Goal: Task Accomplishment & Management: Manage account settings

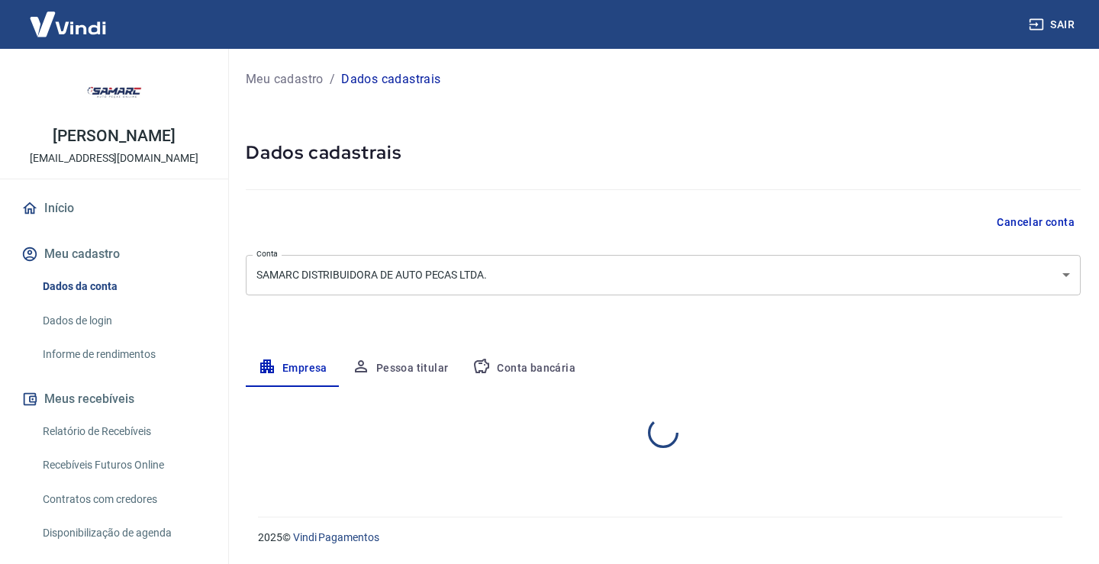
select select "ES"
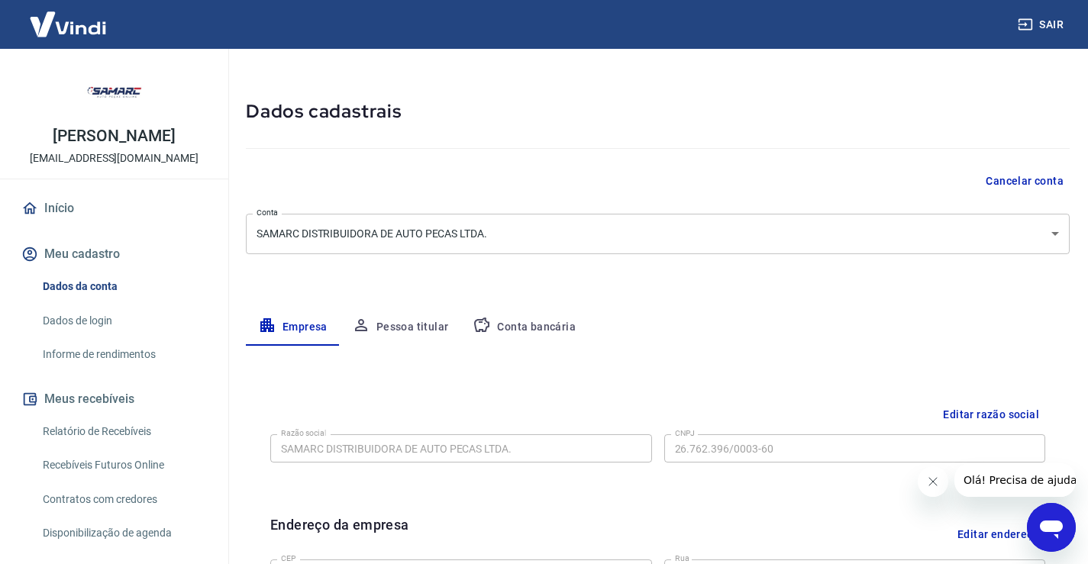
scroll to position [76, 0]
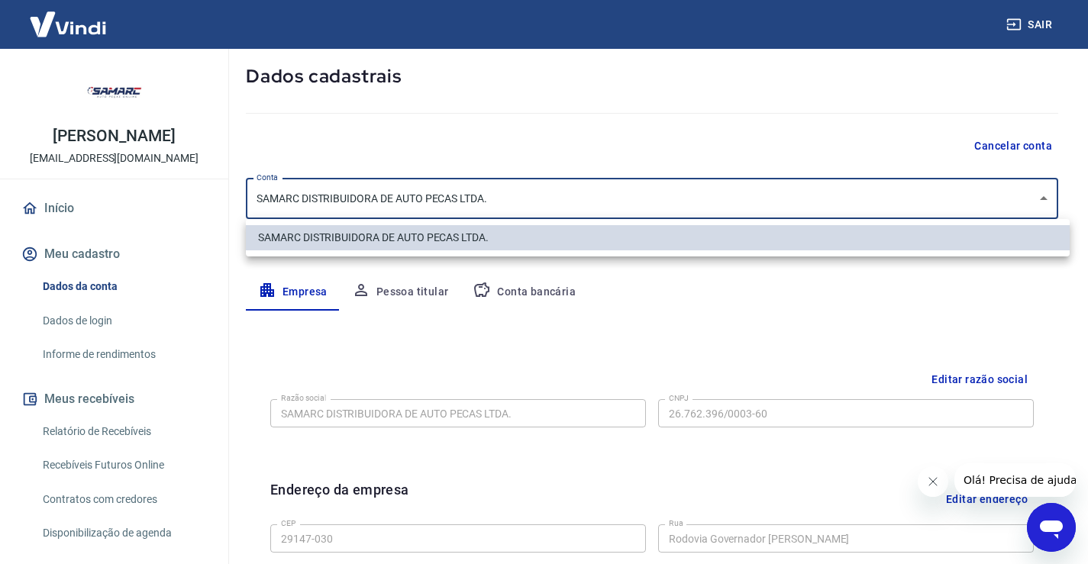
click at [551, 189] on body "Sair Caroline Rodrigues sac@samarc.com.br Início Meu cadastro Dados da conta Da…" at bounding box center [544, 206] width 1088 height 564
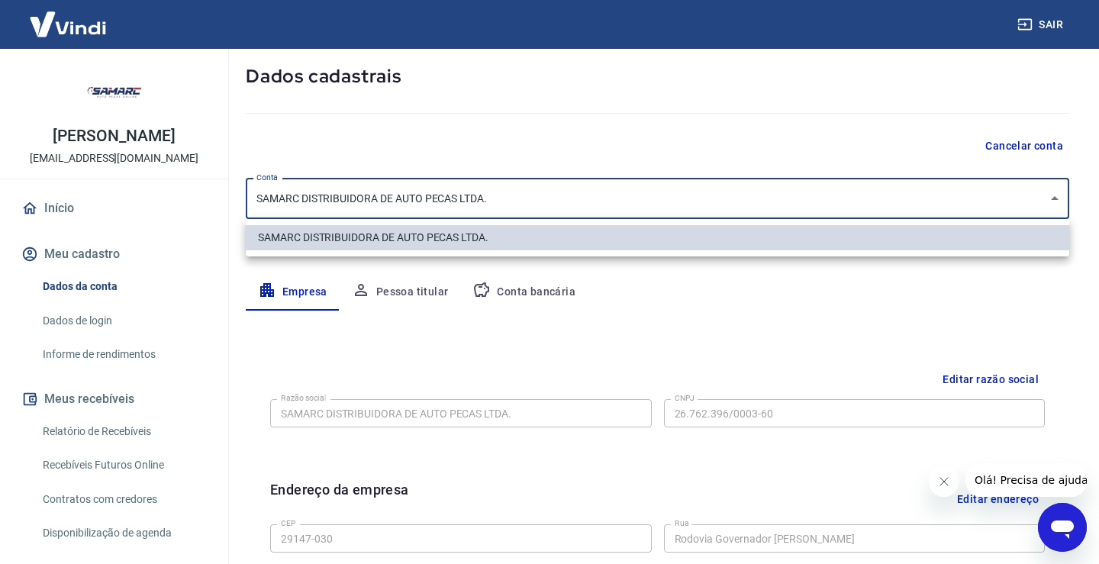
click at [551, 189] on div at bounding box center [549, 282] width 1099 height 564
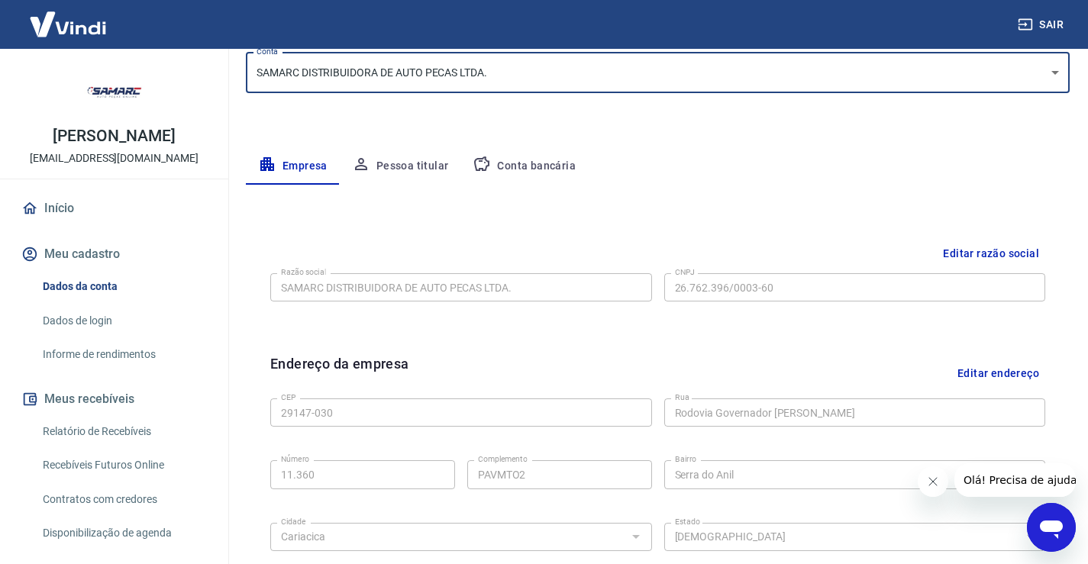
scroll to position [229, 0]
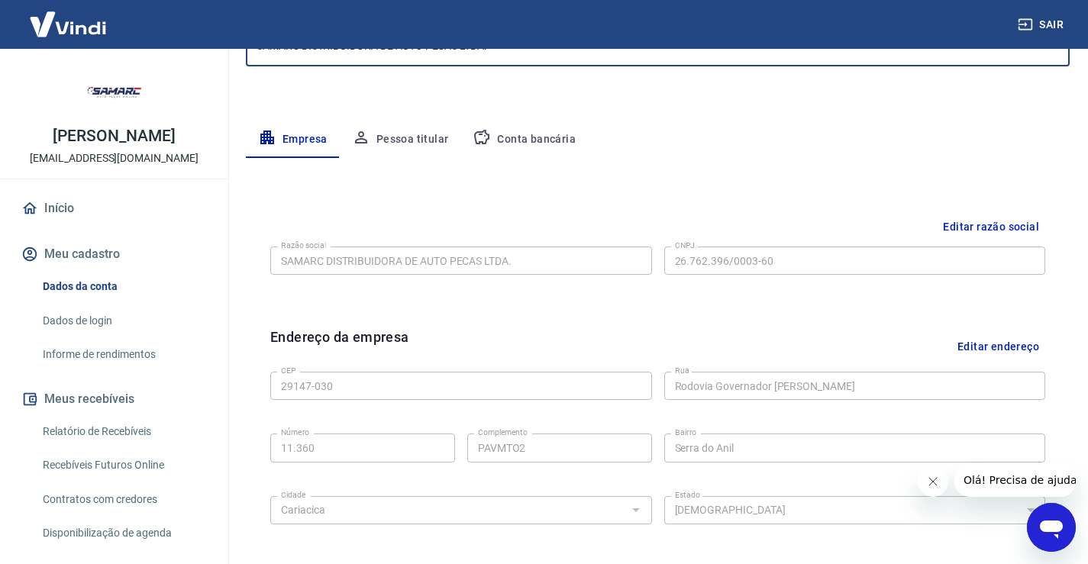
click at [767, 246] on div "Razão social SAMARC DISTRIBUIDORA DE AUTO PECAS LTDA. Razão social CNPJ 26.762.…" at bounding box center [657, 259] width 775 height 37
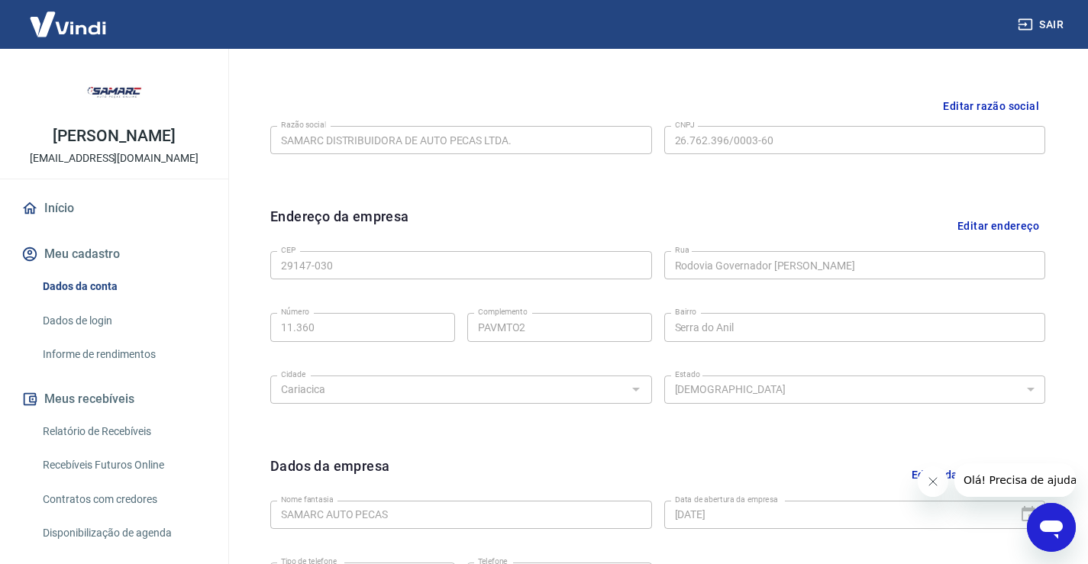
scroll to position [155, 0]
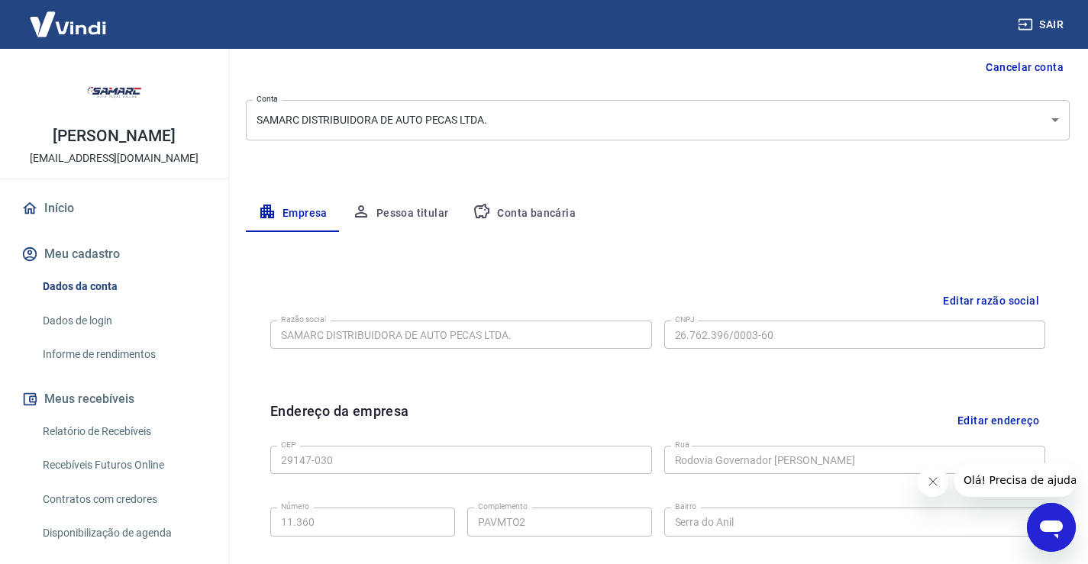
click at [957, 295] on button "Editar razão social" at bounding box center [991, 301] width 108 height 28
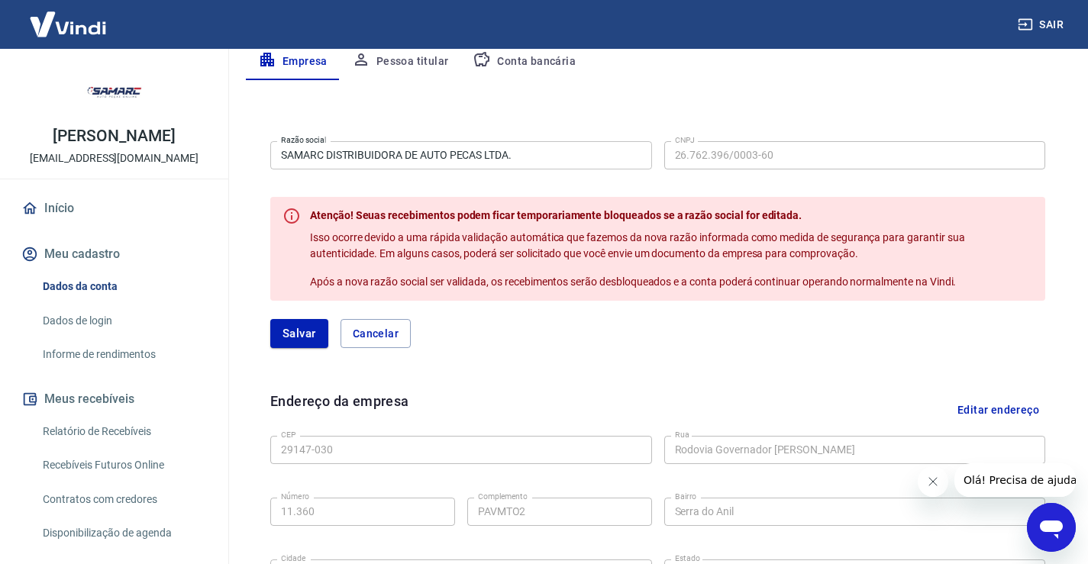
scroll to position [308, 0]
click at [409, 160] on input "SAMARC DISTRIBUIDORA DE AUTO PECAS LTDA." at bounding box center [461, 154] width 382 height 28
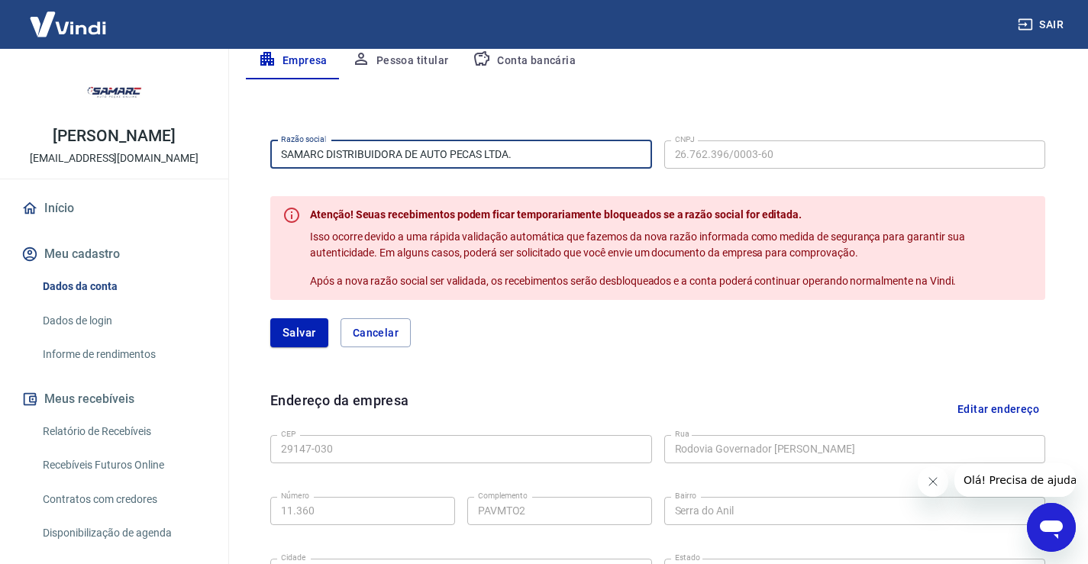
click at [409, 160] on input "SAMARC DISTRIBUIDORA DE AUTO PECAS LTDA." at bounding box center [461, 154] width 382 height 28
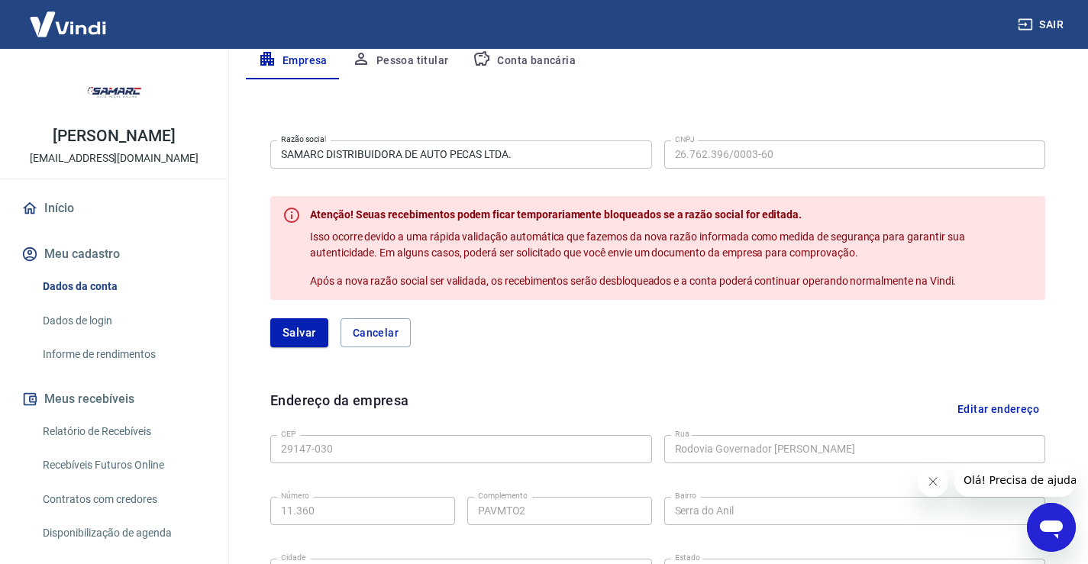
click at [487, 164] on input "SAMARC DISTRIBUIDORA DE AUTO PECAS LTDA." at bounding box center [461, 154] width 382 height 28
click at [589, 158] on input "SAMARC DISTRIBUIDORA DE AUTO PECAS LTDA." at bounding box center [461, 154] width 382 height 28
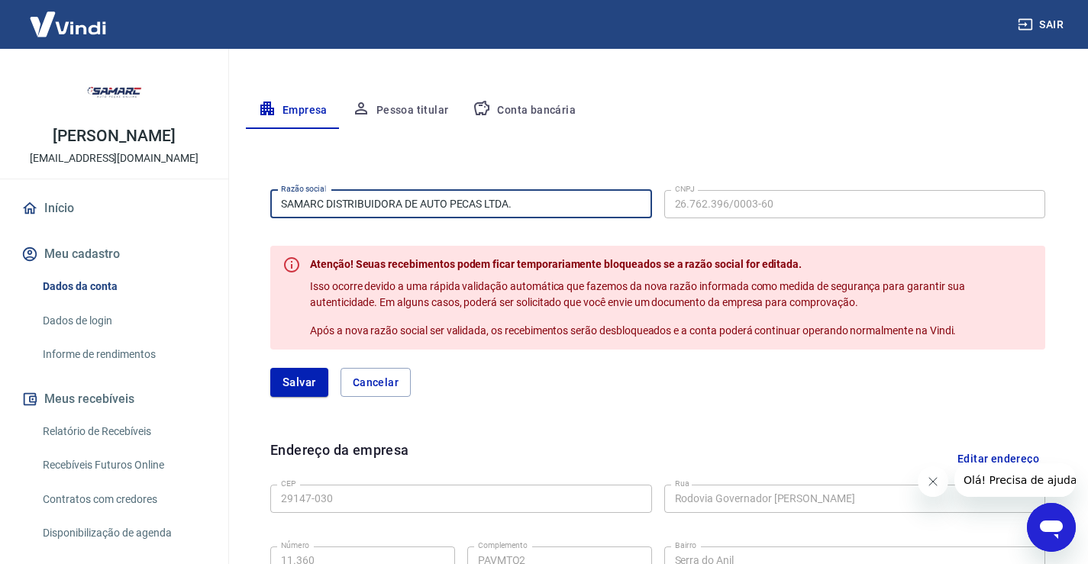
scroll to position [231, 0]
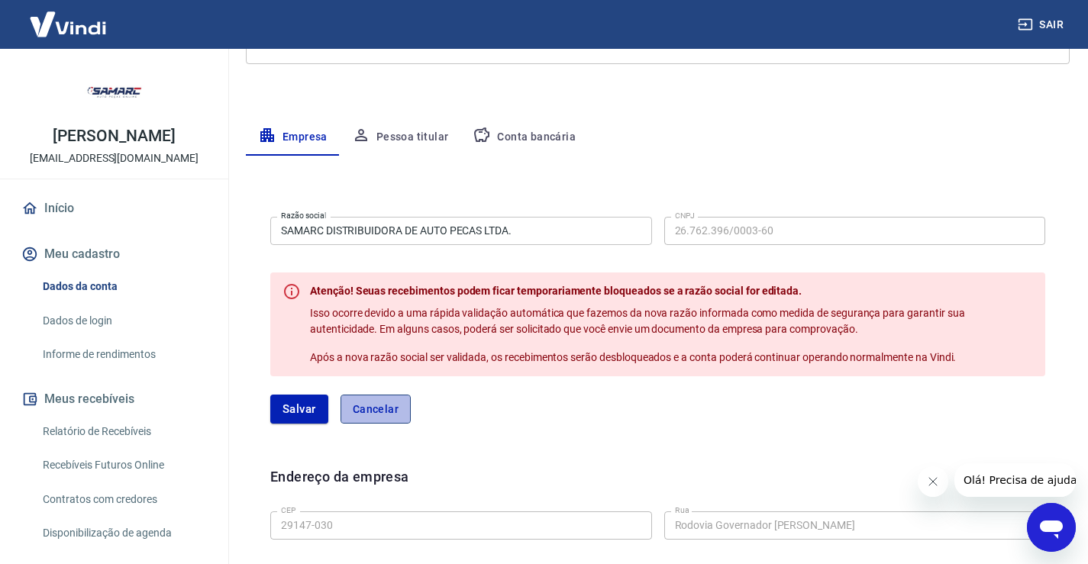
click at [379, 413] on button "Cancelar" at bounding box center [376, 409] width 70 height 29
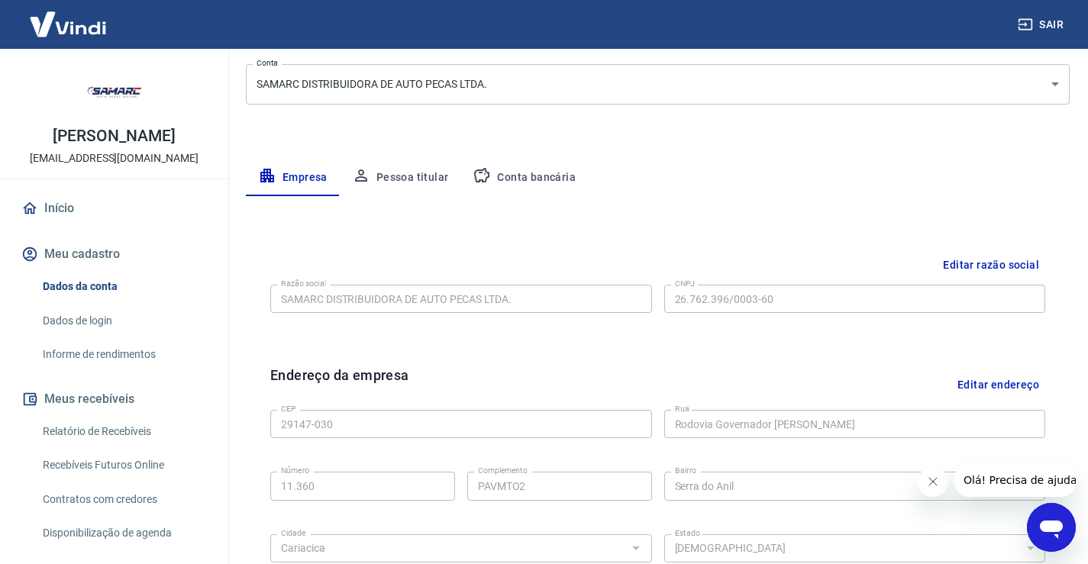
scroll to position [155, 0]
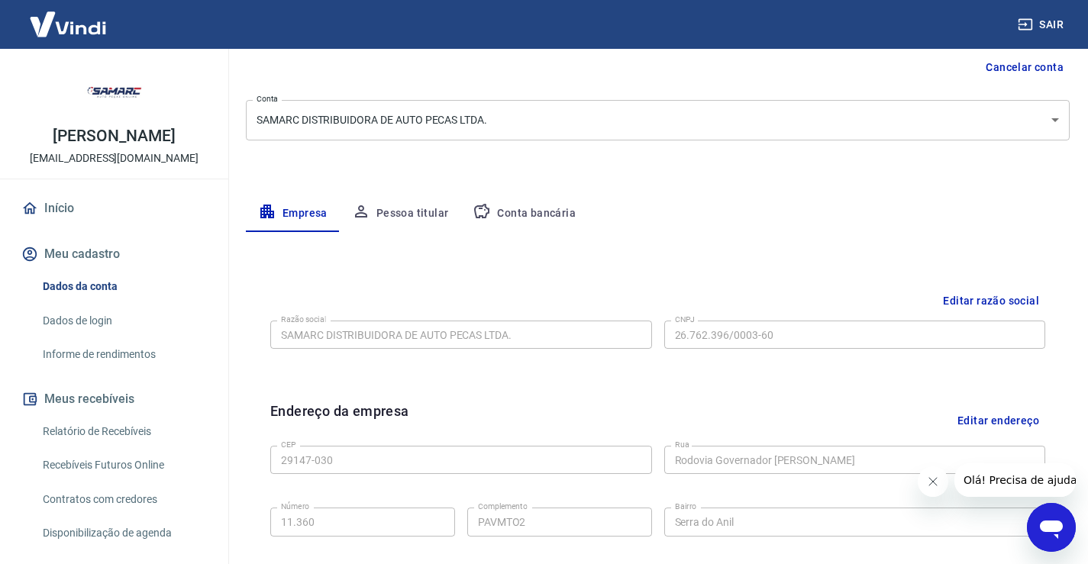
click at [426, 227] on button "Pessoa titular" at bounding box center [400, 213] width 121 height 37
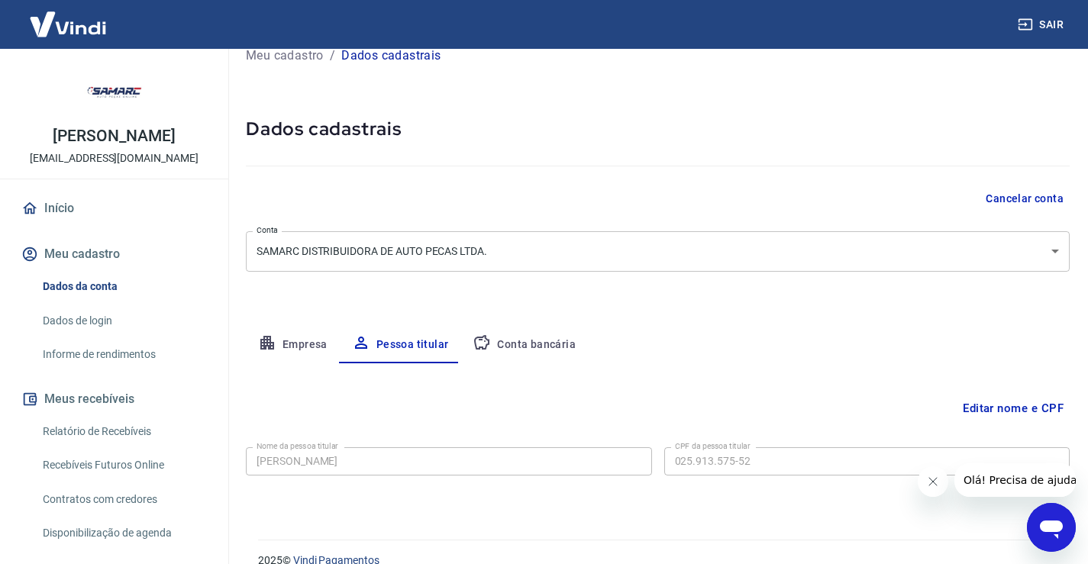
scroll to position [47, 0]
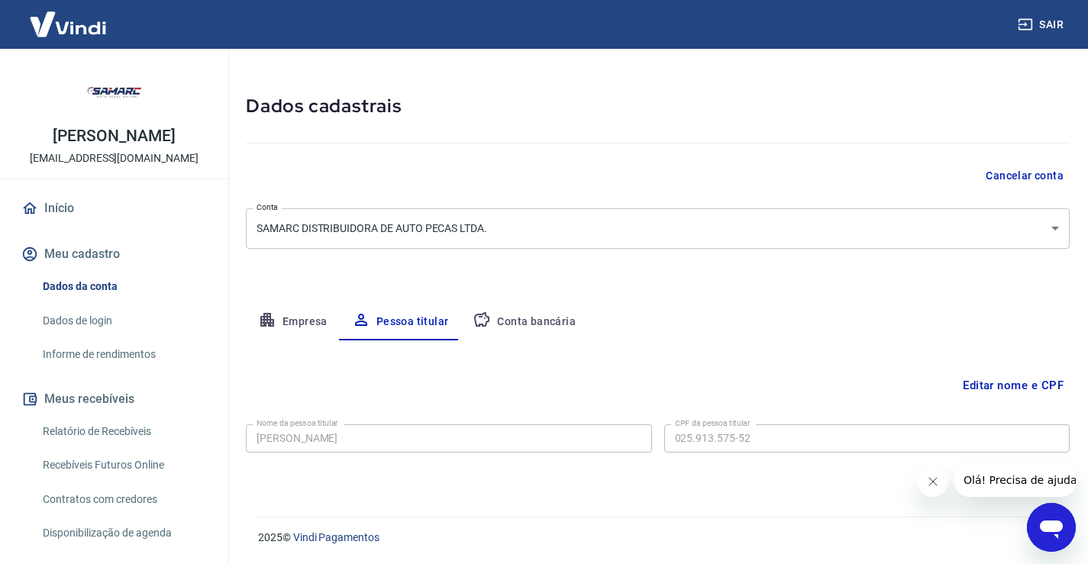
click at [510, 318] on button "Conta bancária" at bounding box center [524, 322] width 128 height 37
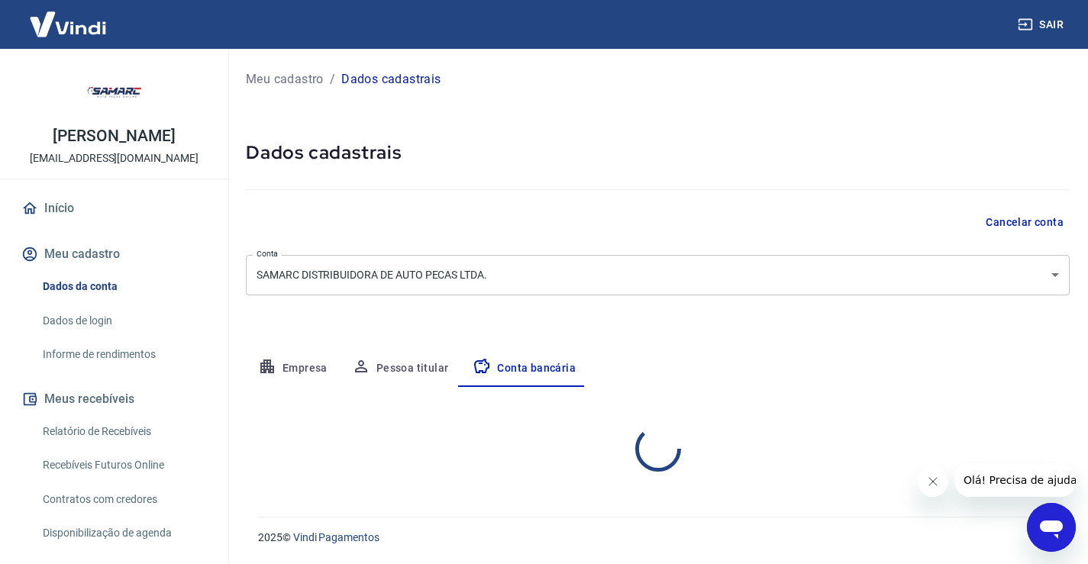
scroll to position [0, 0]
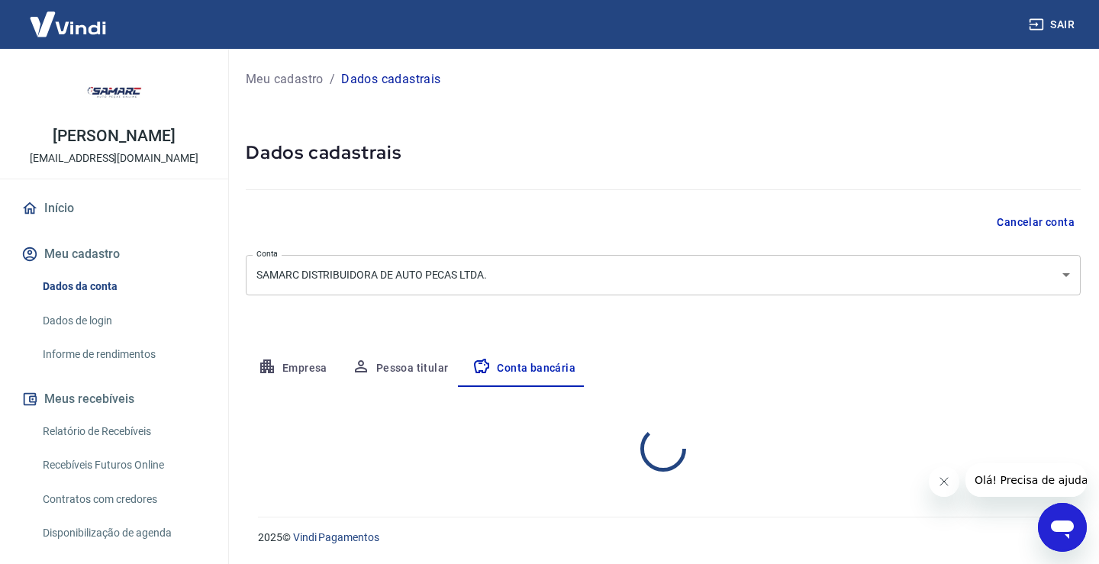
select select "1"
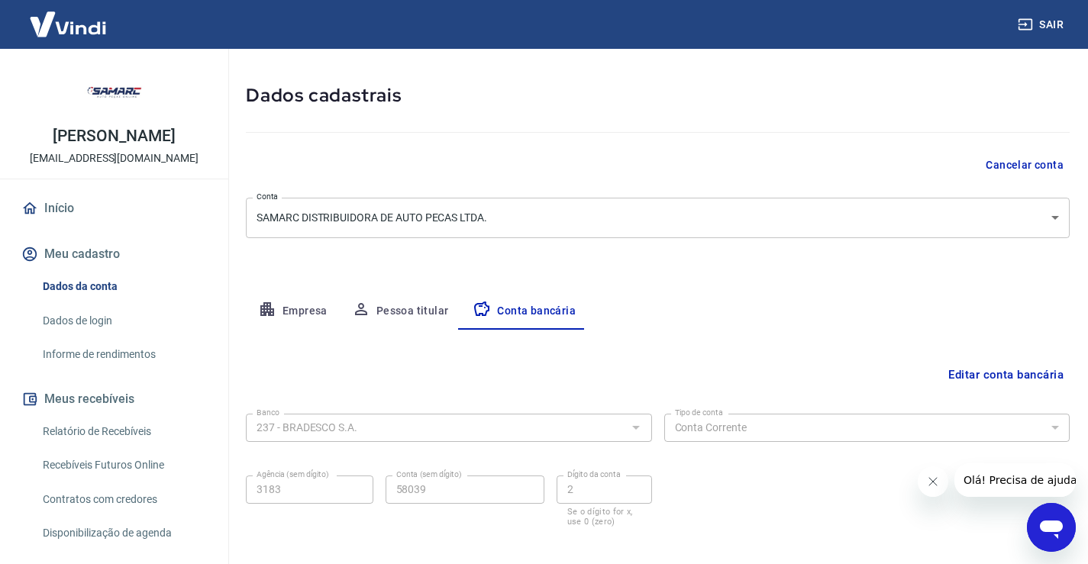
scroll to position [131, 0]
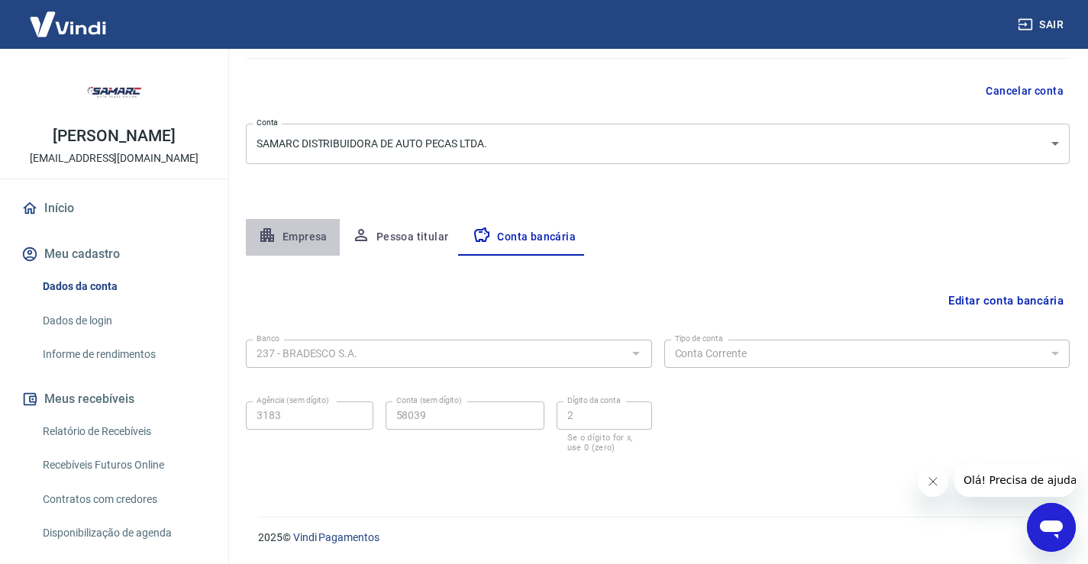
click at [280, 233] on button "Empresa" at bounding box center [293, 237] width 94 height 37
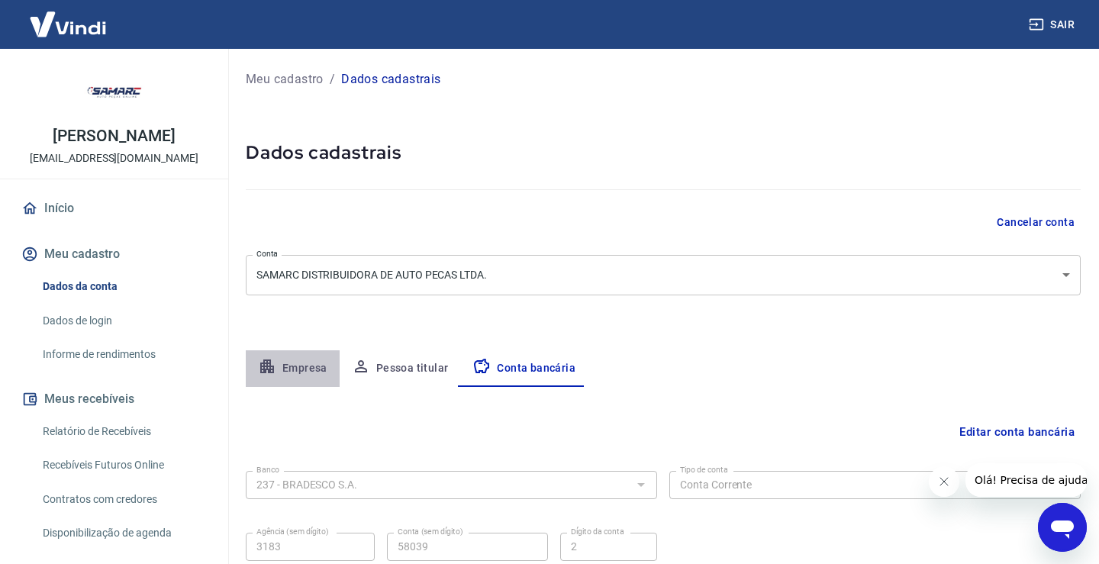
select select "ES"
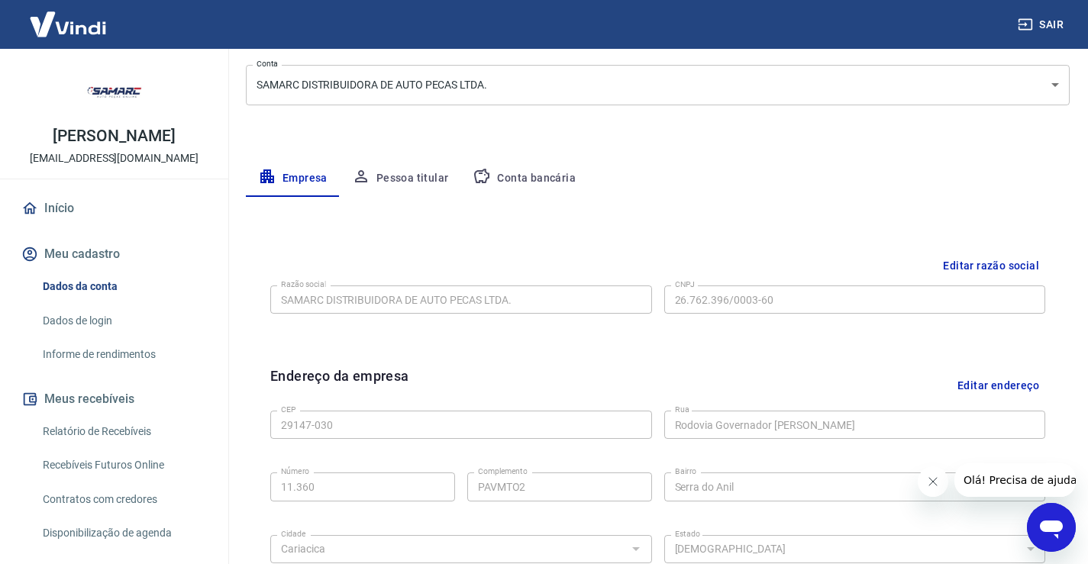
scroll to position [155, 0]
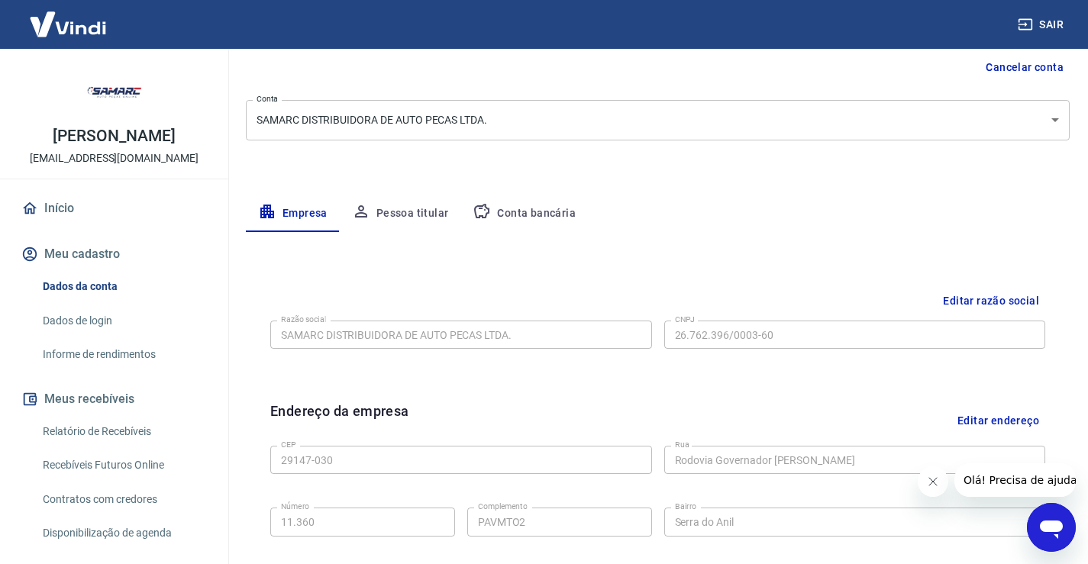
click at [507, 214] on button "Conta bancária" at bounding box center [524, 213] width 128 height 37
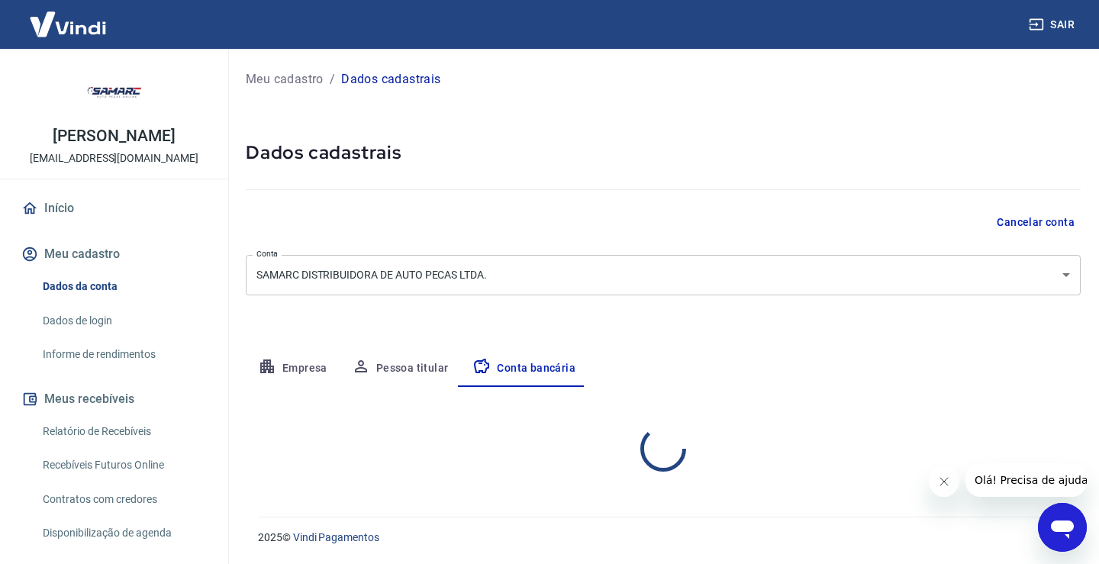
select select "1"
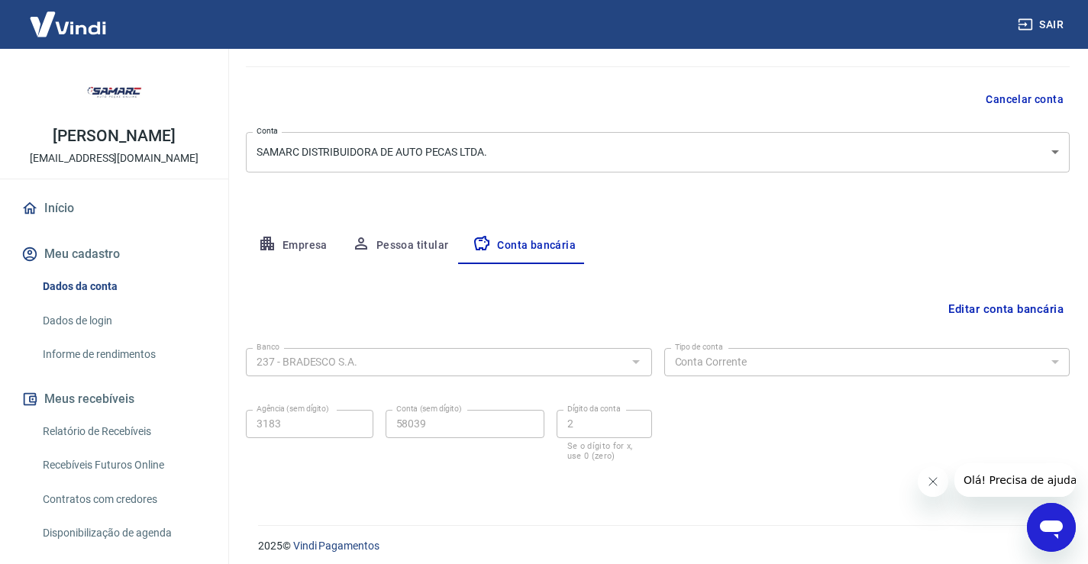
scroll to position [131, 0]
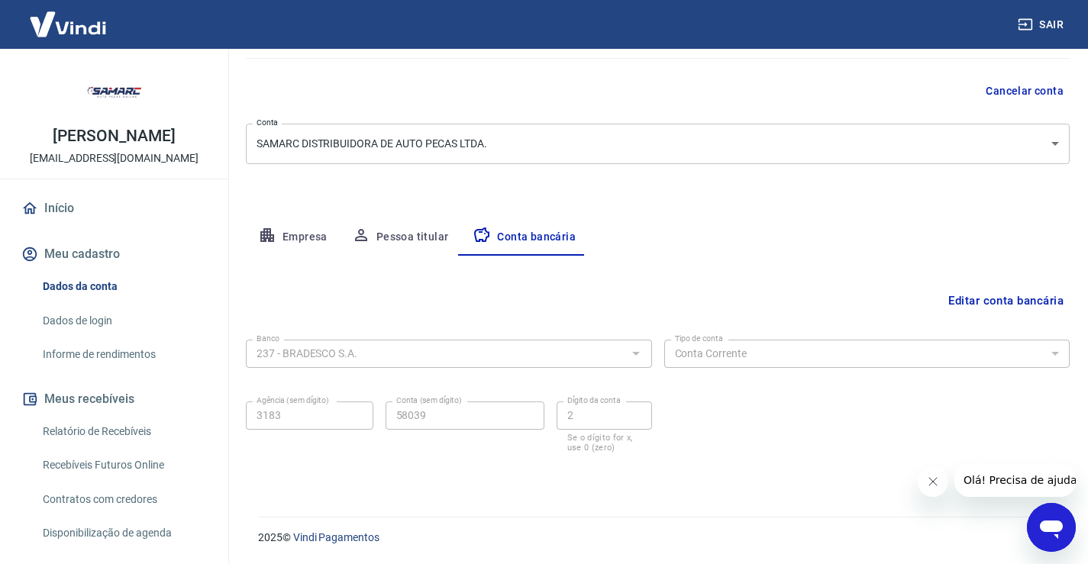
click at [1048, 305] on button "Editar conta bancária" at bounding box center [1006, 300] width 128 height 29
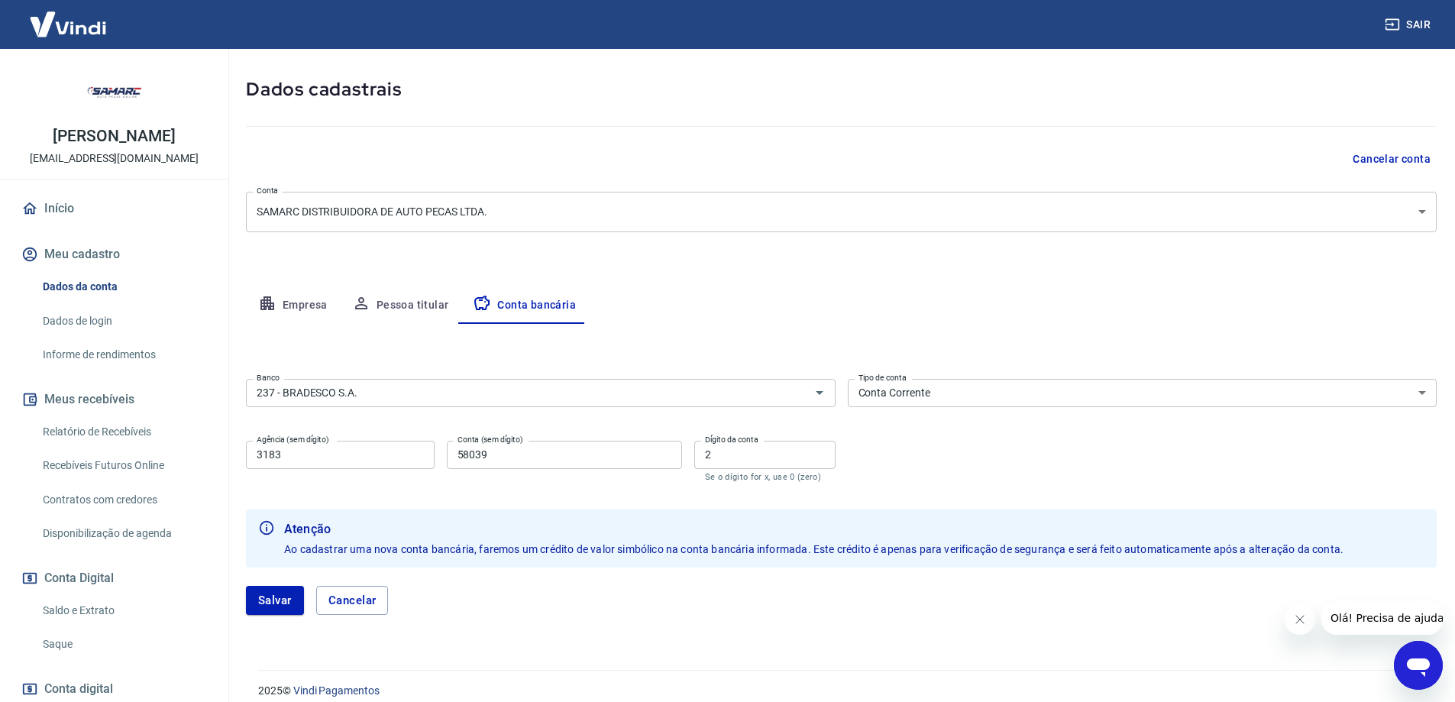
scroll to position [79, 0]
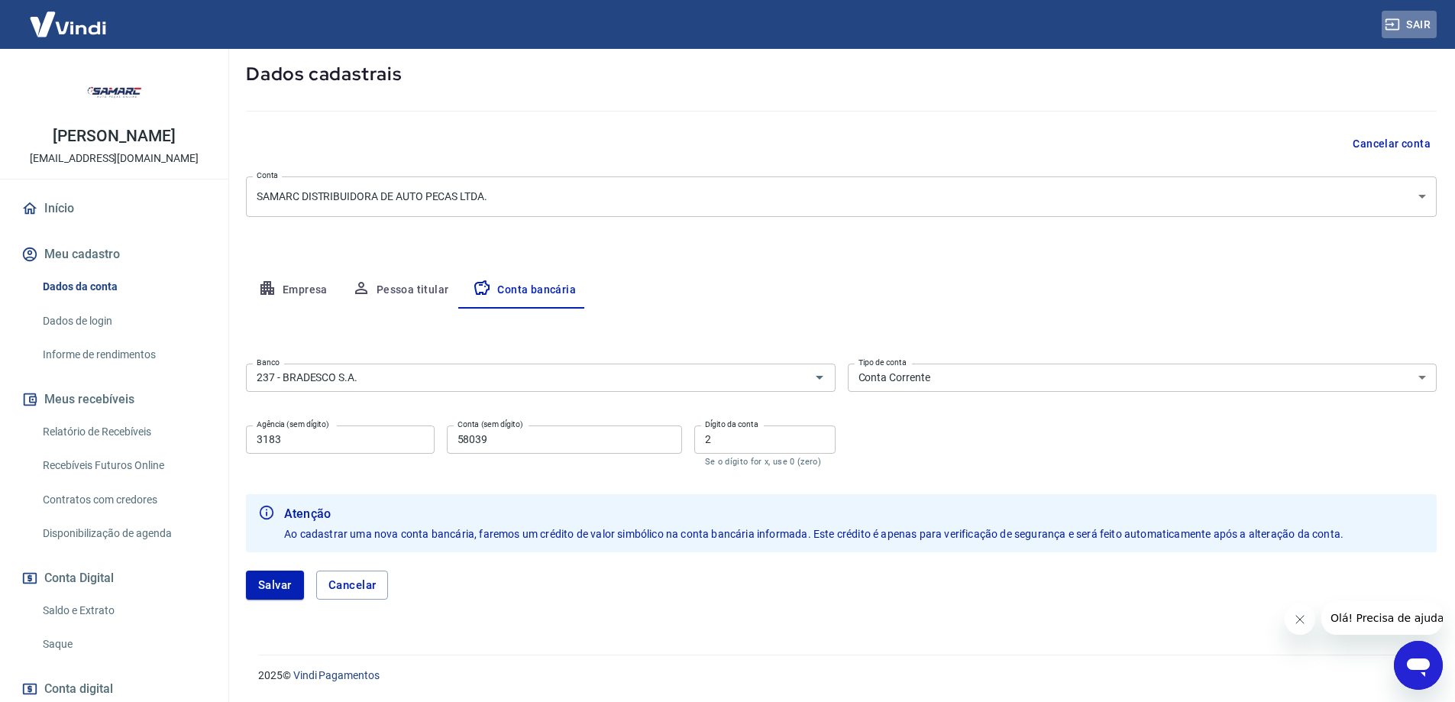
click at [1099, 34] on button "Sair" at bounding box center [1408, 25] width 55 height 28
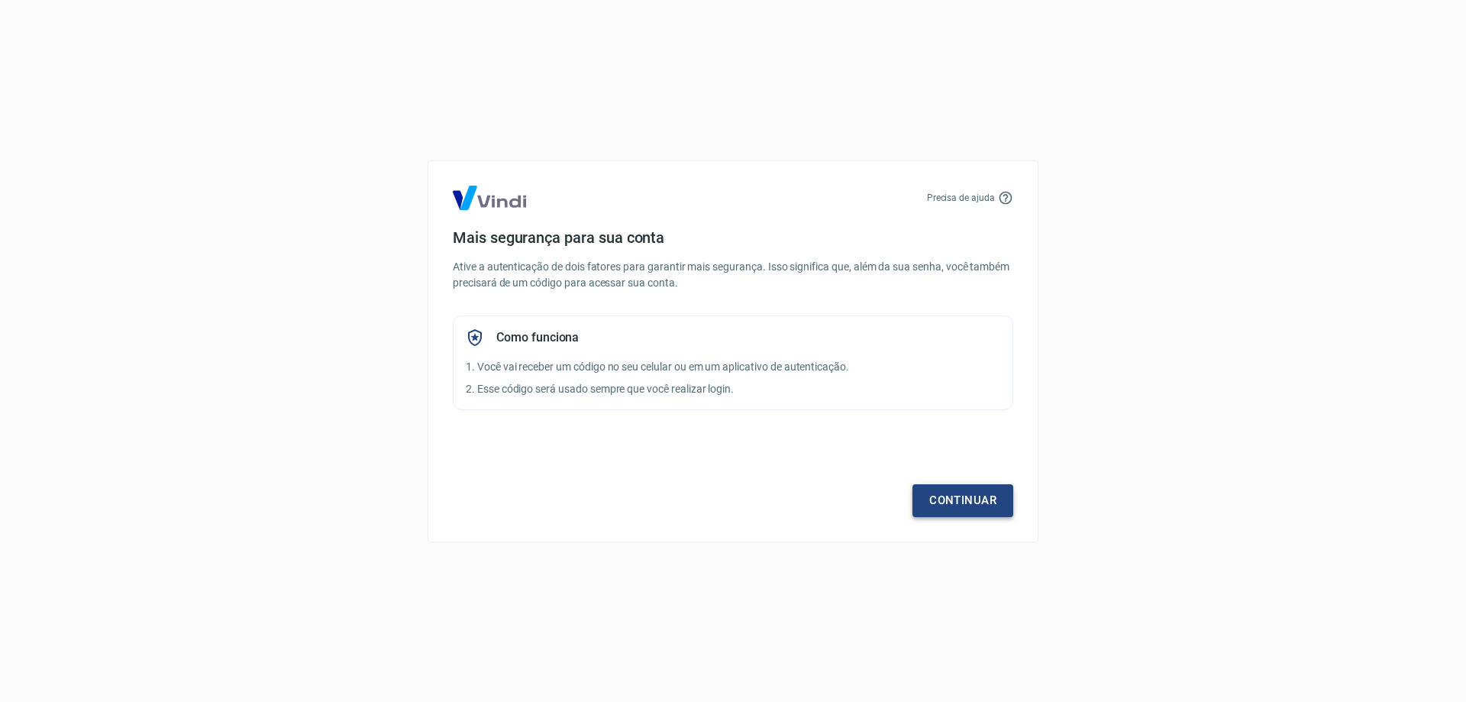
click at [935, 498] on link "Continuar" at bounding box center [962, 500] width 101 height 32
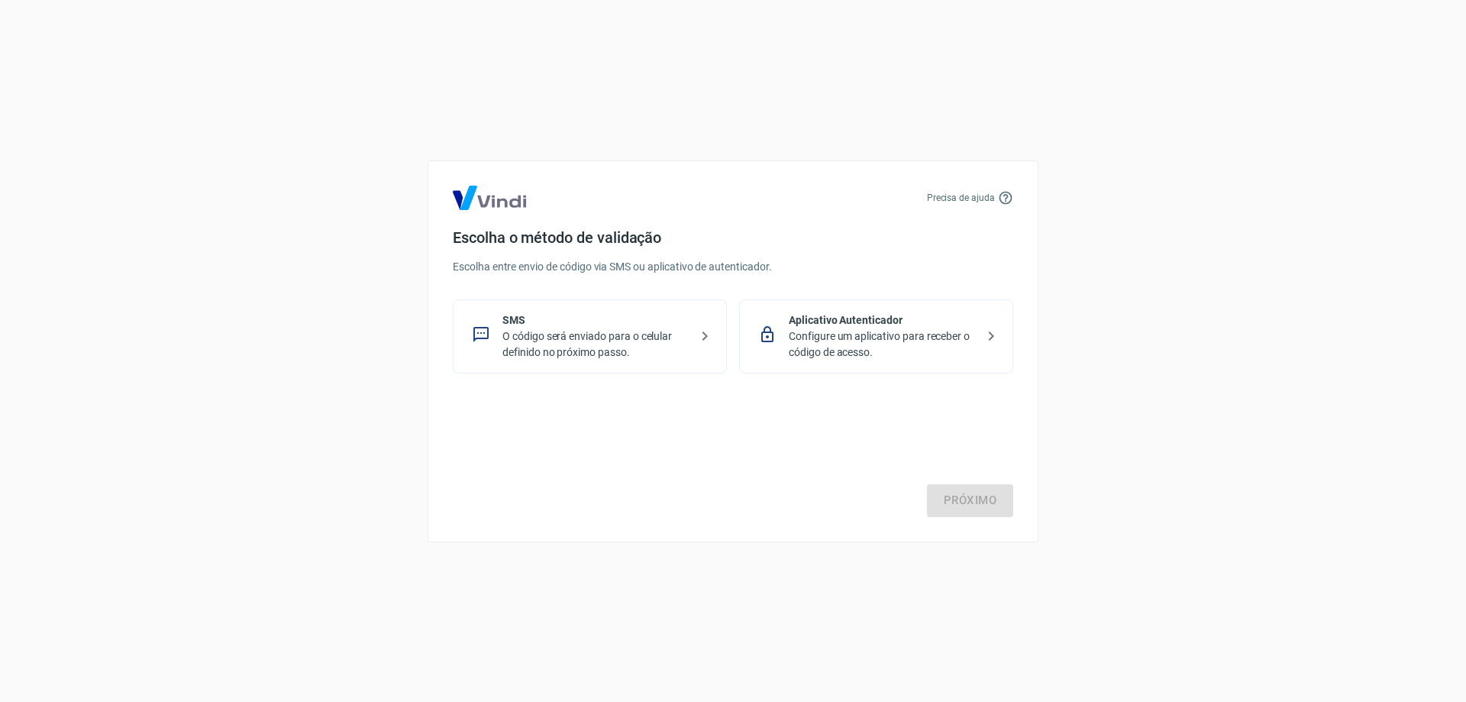
click at [549, 326] on p "SMS" at bounding box center [595, 320] width 187 height 16
click at [948, 486] on link "Próximo" at bounding box center [970, 500] width 86 height 32
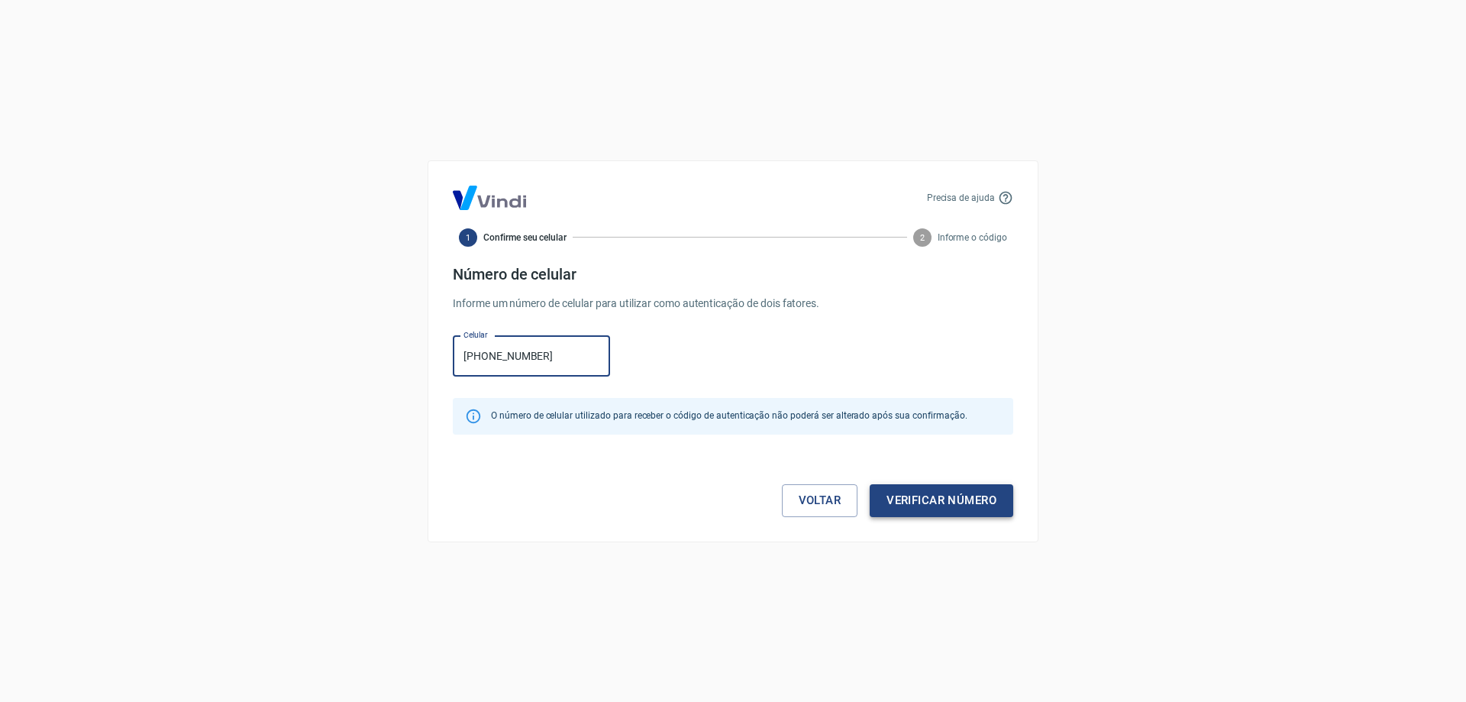
type input "[PHONE_NUMBER]"
click at [919, 508] on button "Verificar número" at bounding box center [942, 500] width 144 height 32
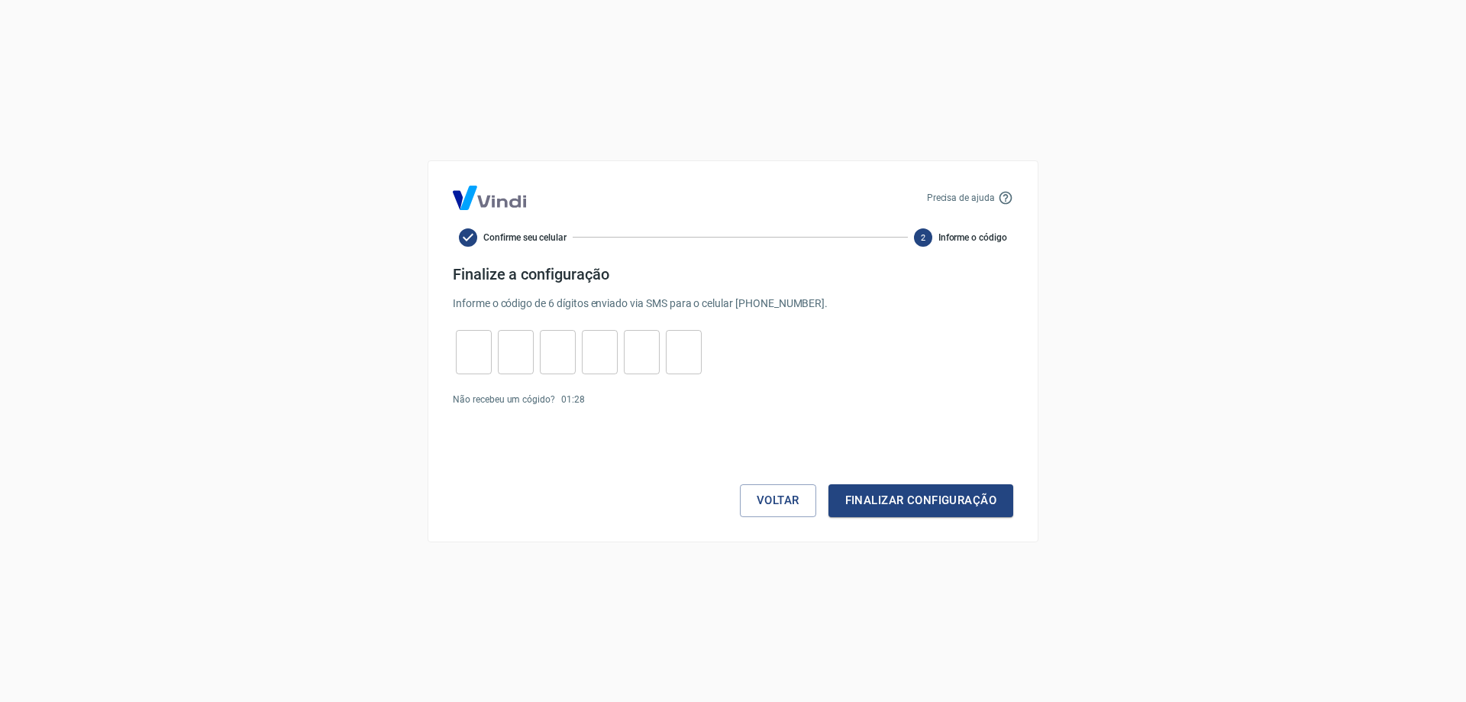
click at [472, 350] on input "tel" at bounding box center [474, 351] width 36 height 33
type input "4"
type input "3"
type input "2"
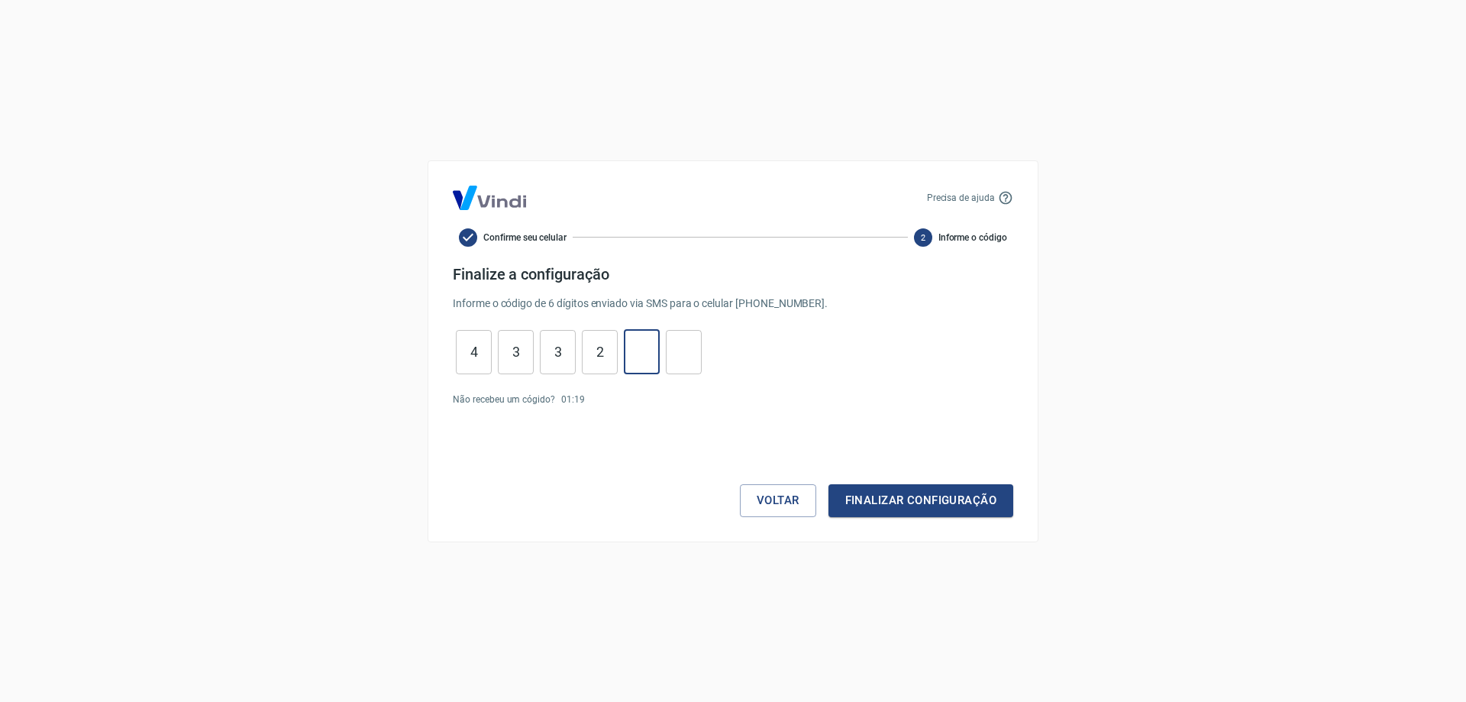
type input "8"
type input "0"
click at [828, 484] on button "Finalizar configuração" at bounding box center [920, 500] width 185 height 32
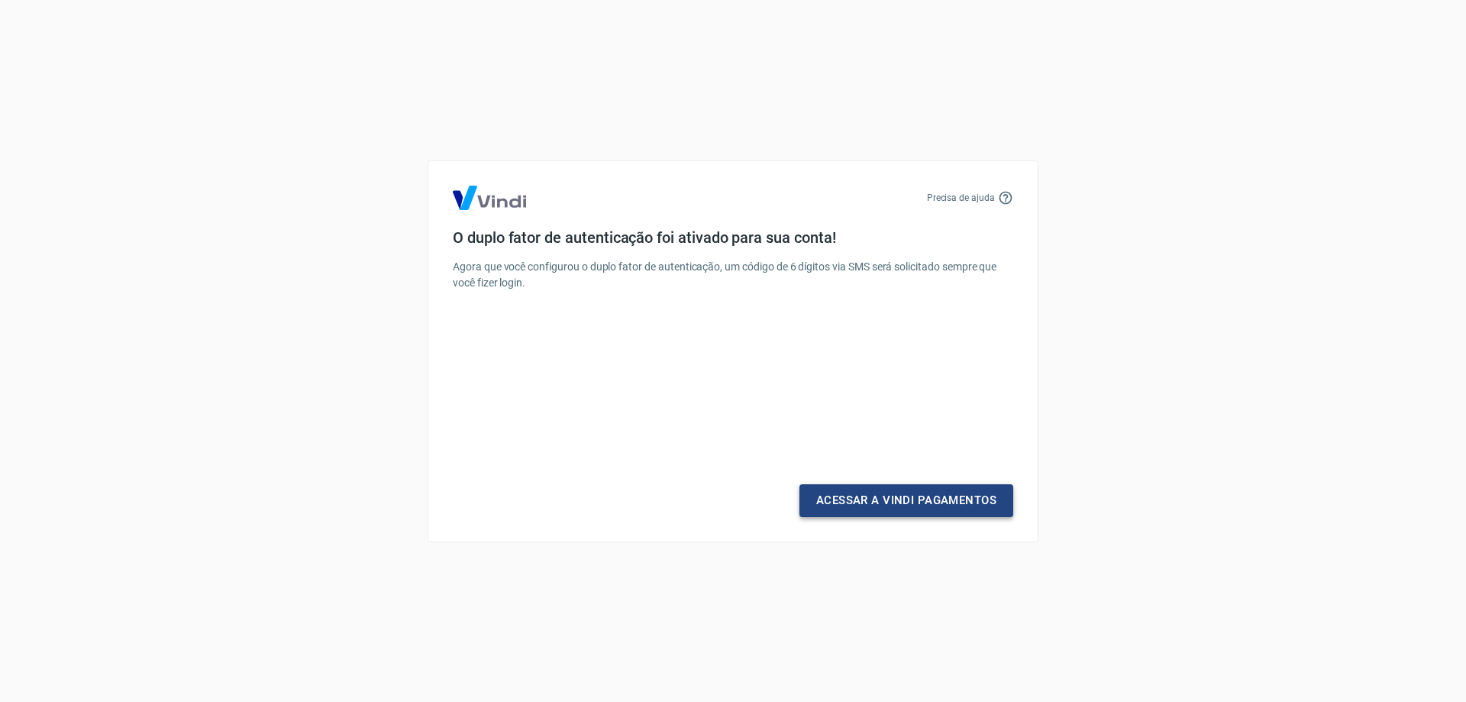
click at [841, 490] on link "Acessar a Vindi Pagamentos" at bounding box center [906, 500] width 214 height 32
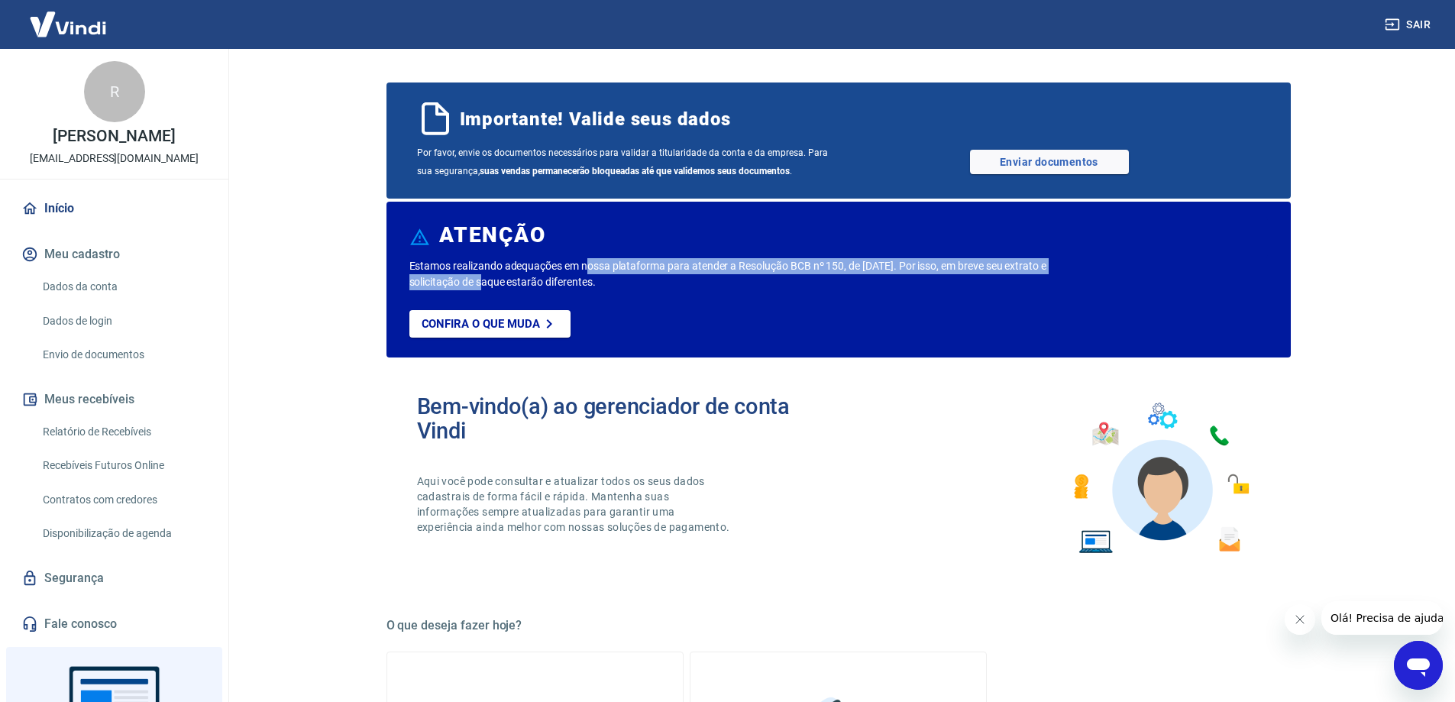
drag, startPoint x: 469, startPoint y: 276, endPoint x: 588, endPoint y: 266, distance: 119.5
click at [588, 266] on p "Estamos realizando adequações em nossa plataforma para atender a Resolução BCB …" at bounding box center [752, 274] width 686 height 32
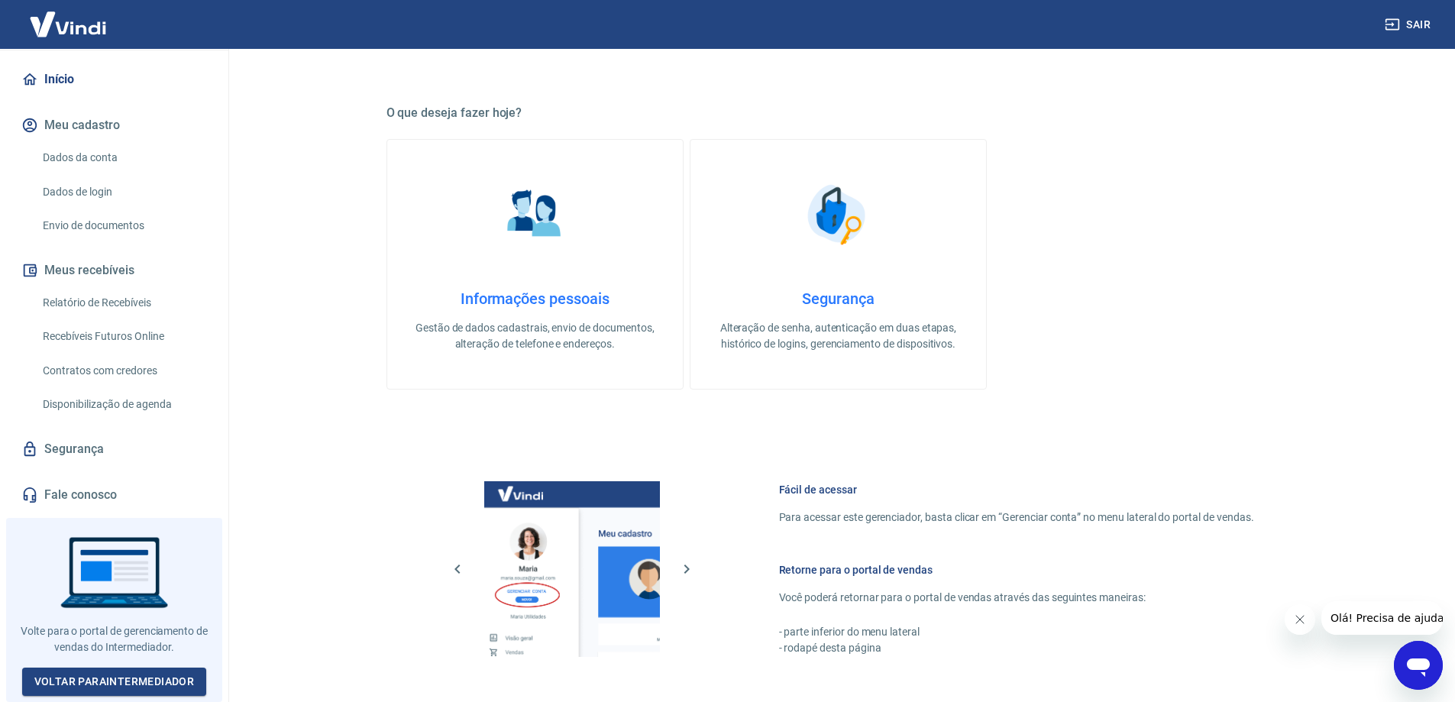
scroll to position [460, 0]
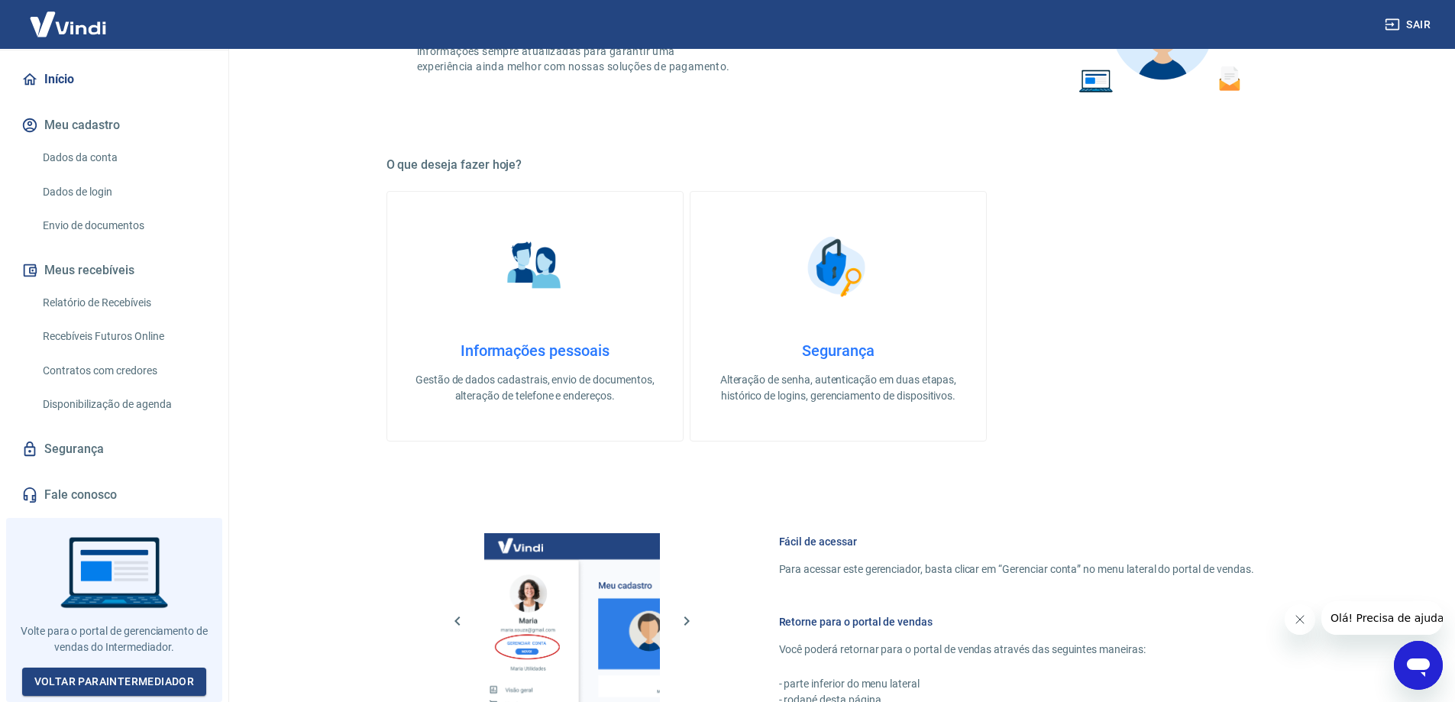
click at [89, 124] on button "Meu cadastro" at bounding box center [114, 125] width 192 height 34
click at [108, 168] on link "Dados da conta" at bounding box center [123, 157] width 173 height 31
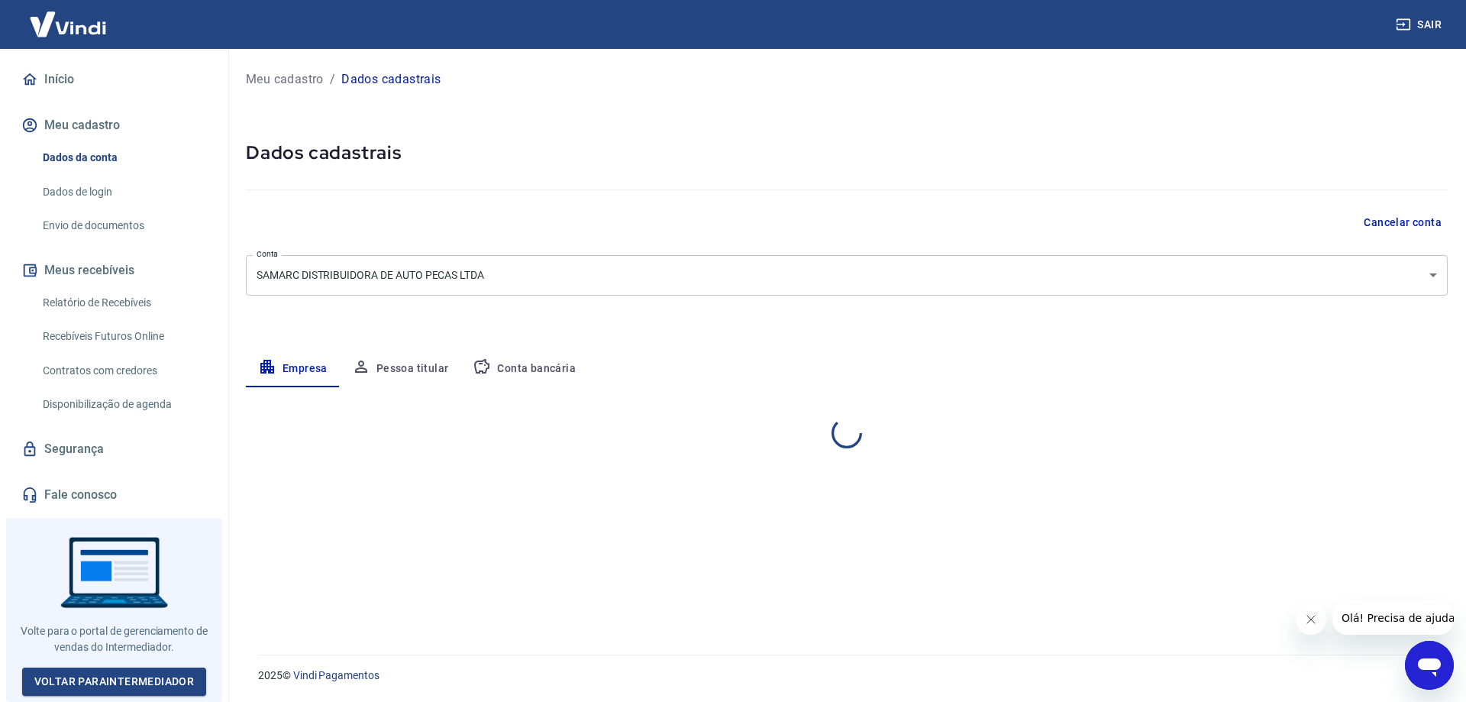
select select "BA"
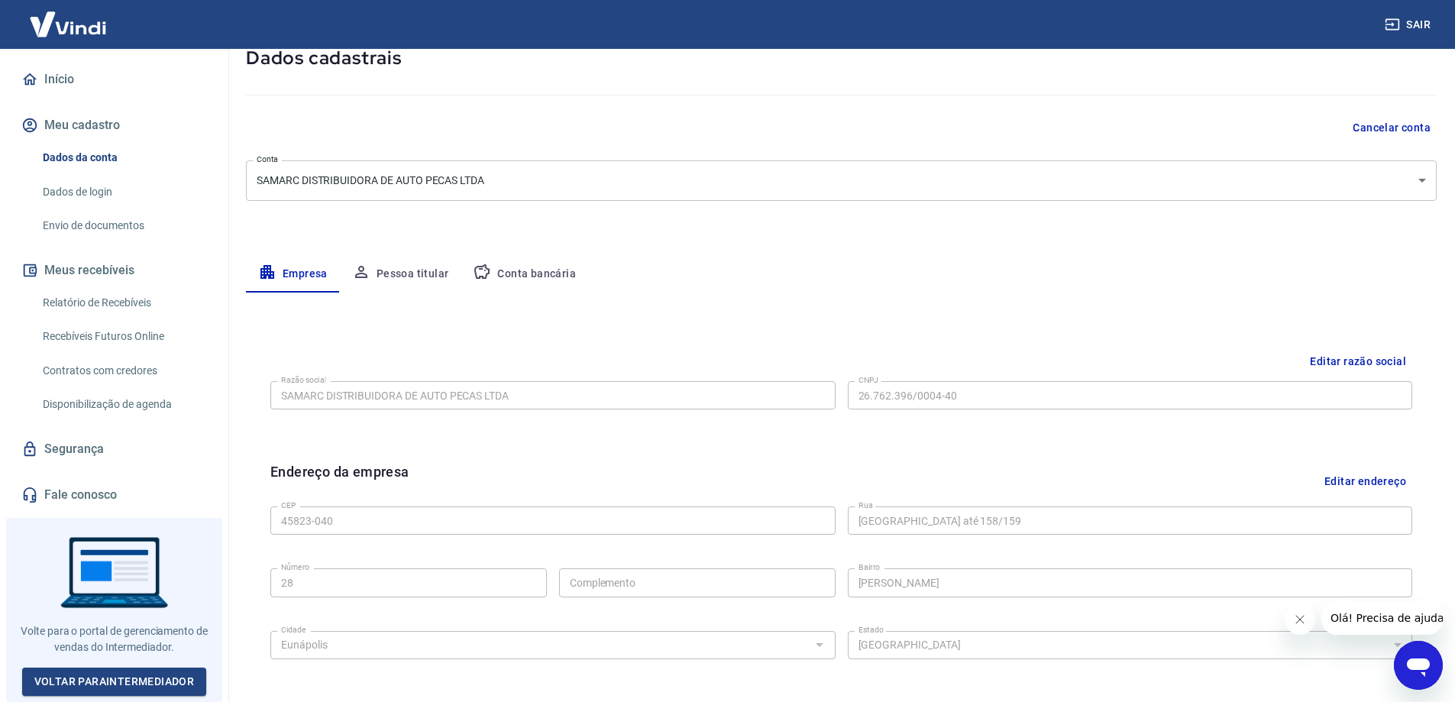
scroll to position [94, 0]
click at [394, 266] on button "Pessoa titular" at bounding box center [400, 275] width 121 height 37
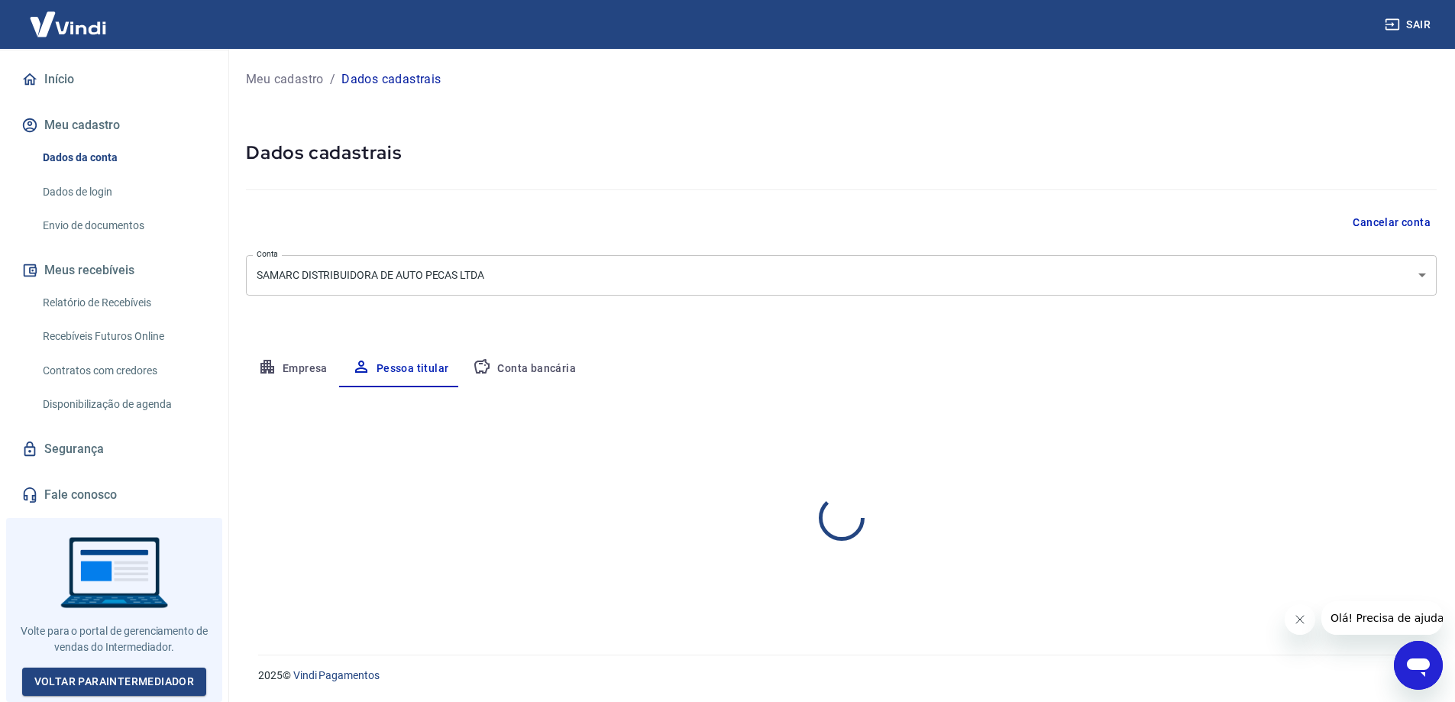
scroll to position [0, 0]
click at [519, 387] on div "Editar nome e CPF Nome da pessoa titular [PERSON_NAME] Nome da pessoa titular C…" at bounding box center [847, 502] width 1202 height 231
click at [529, 363] on button "Conta bancária" at bounding box center [524, 368] width 128 height 37
select select "1"
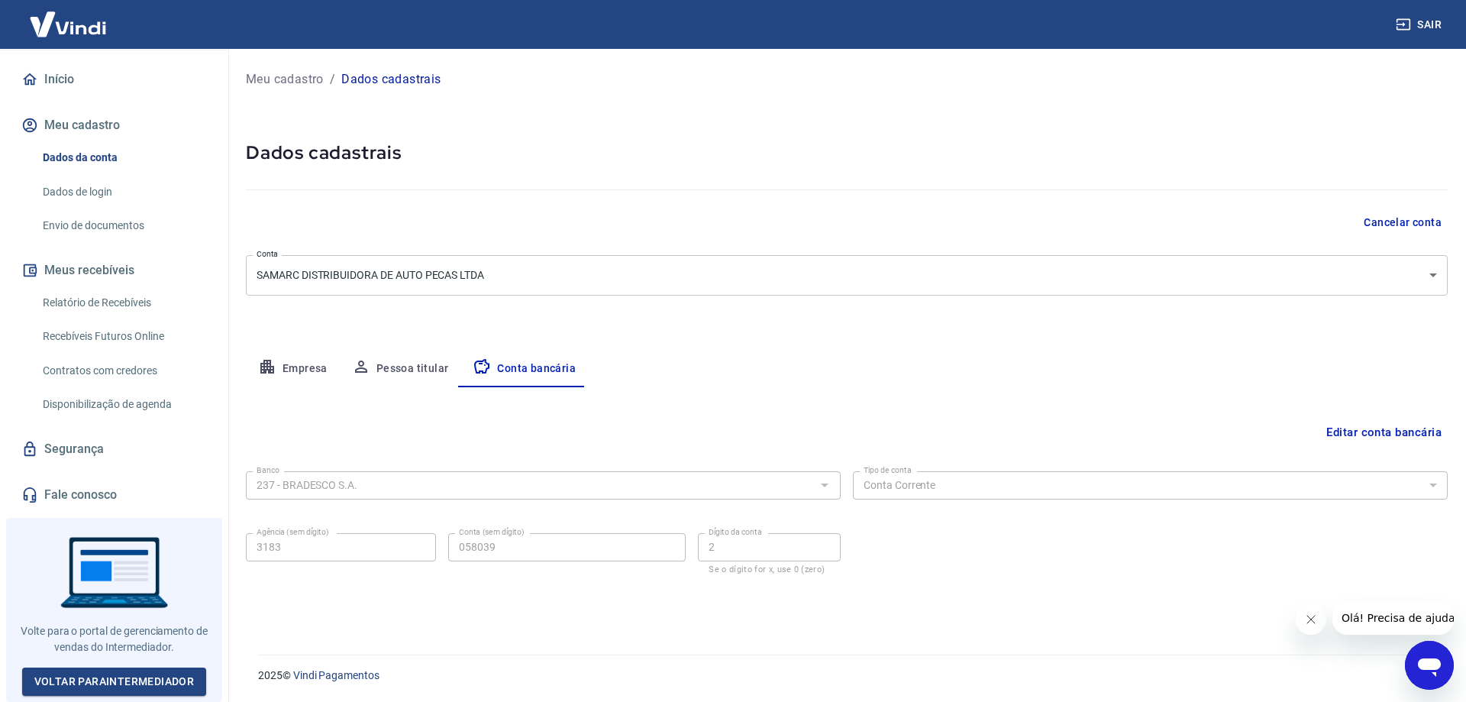
click at [318, 365] on button "Empresa" at bounding box center [293, 368] width 94 height 37
select select "BA"
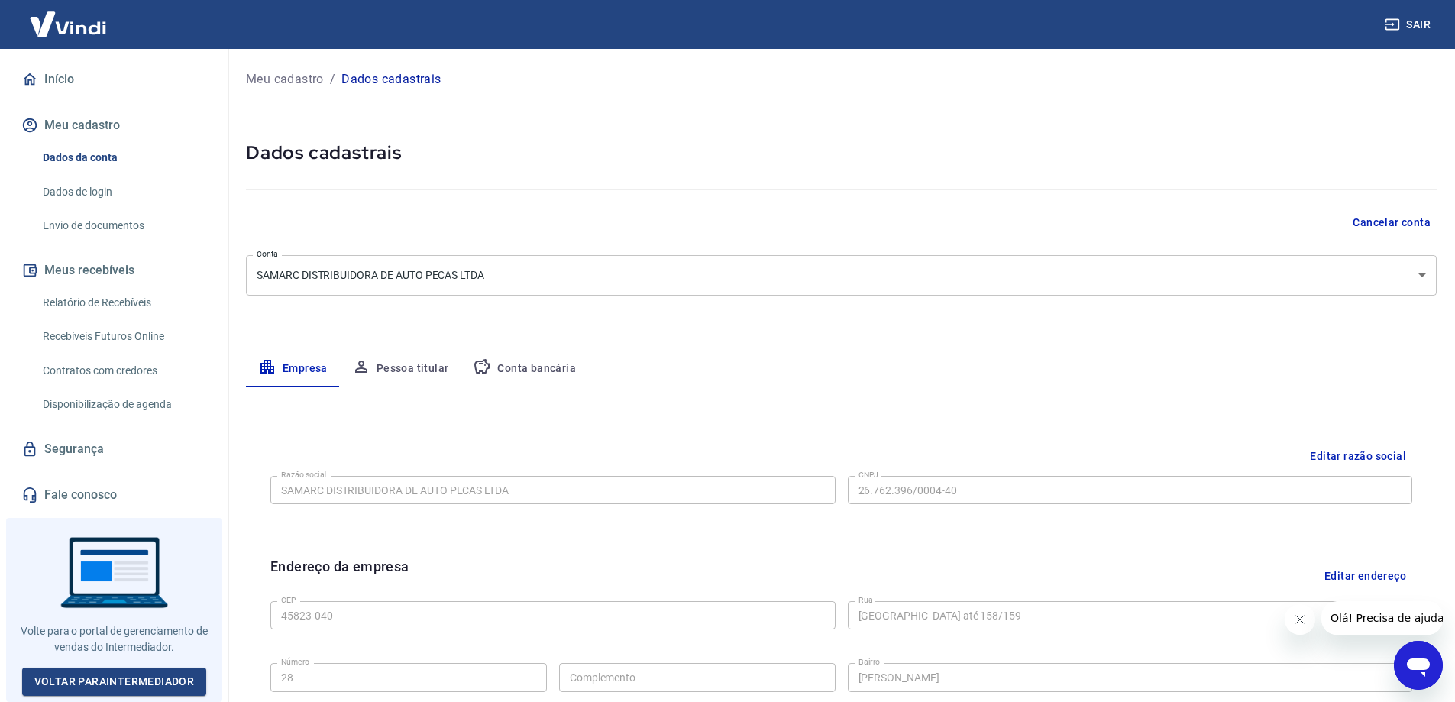
click at [108, 273] on button "Meus recebíveis" at bounding box center [114, 270] width 192 height 34
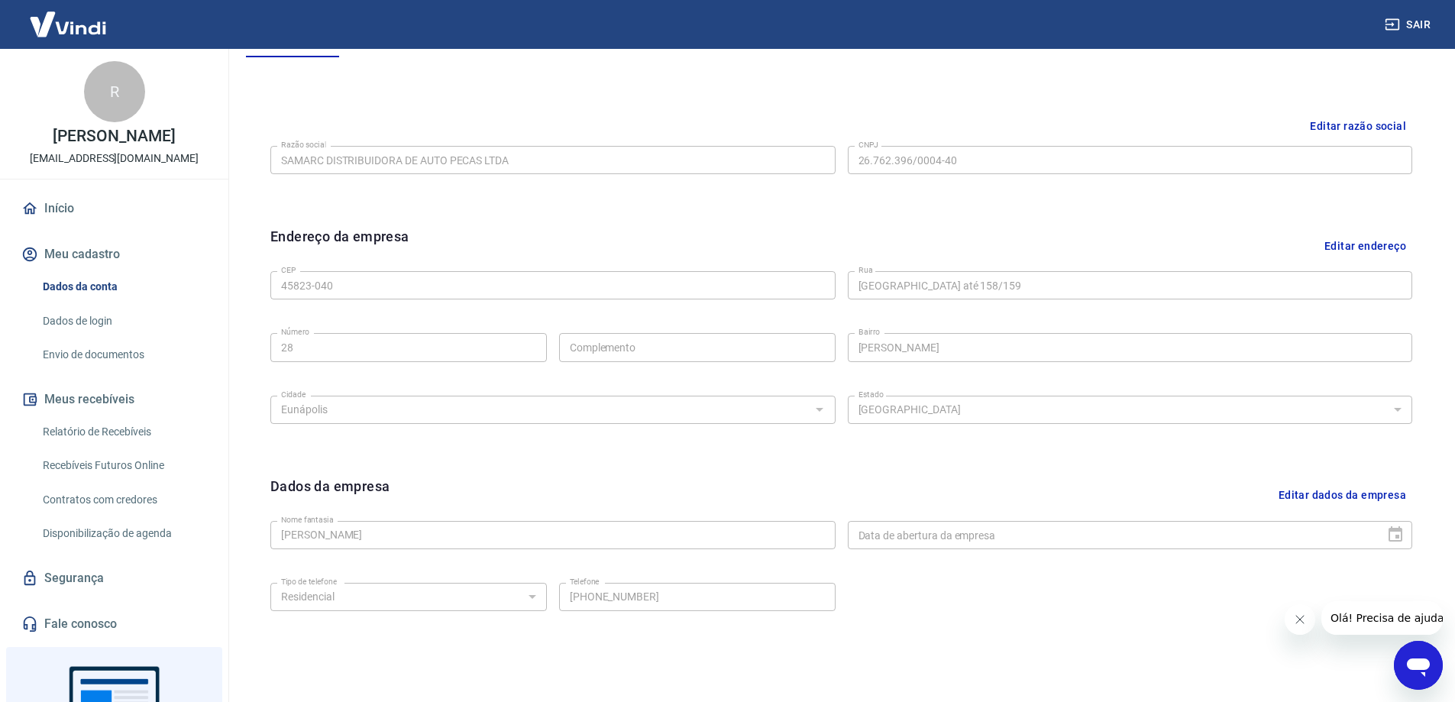
scroll to position [247, 0]
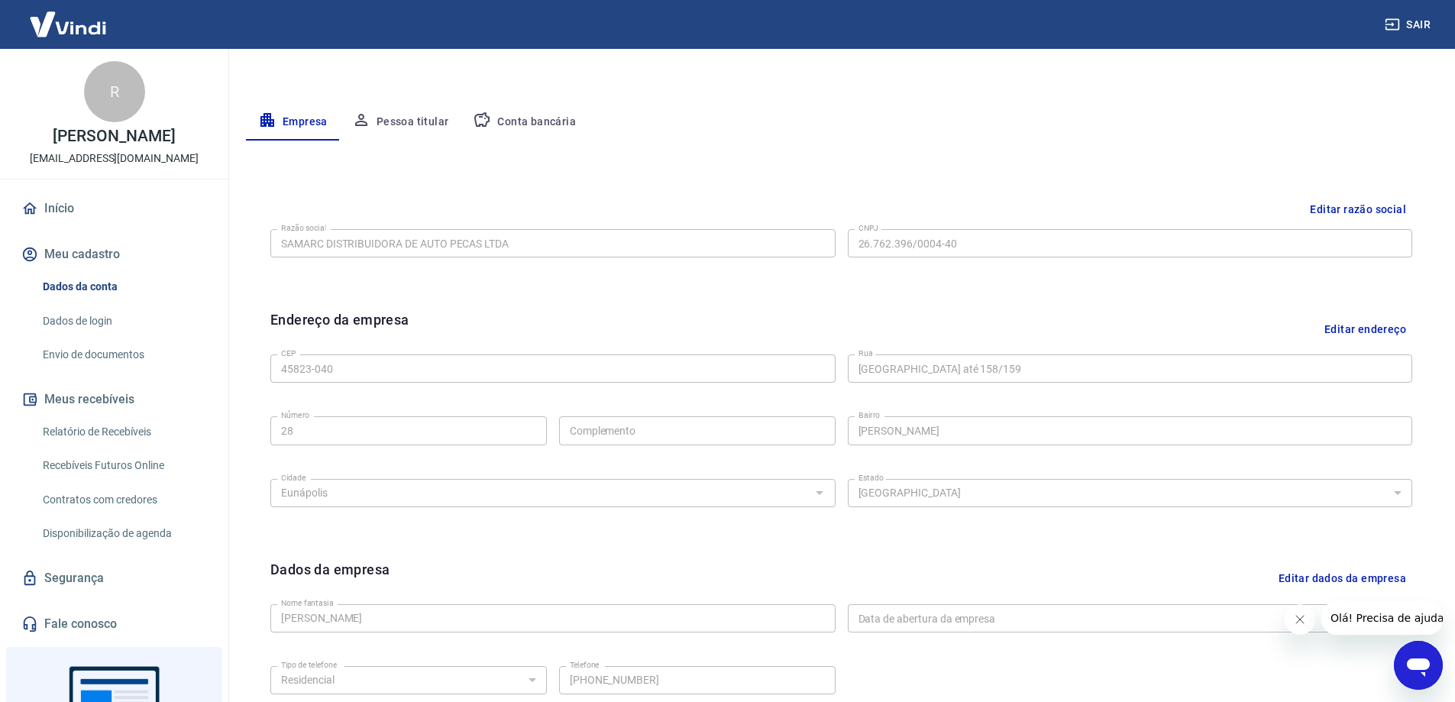
click at [84, 223] on link "Início" at bounding box center [114, 209] width 192 height 34
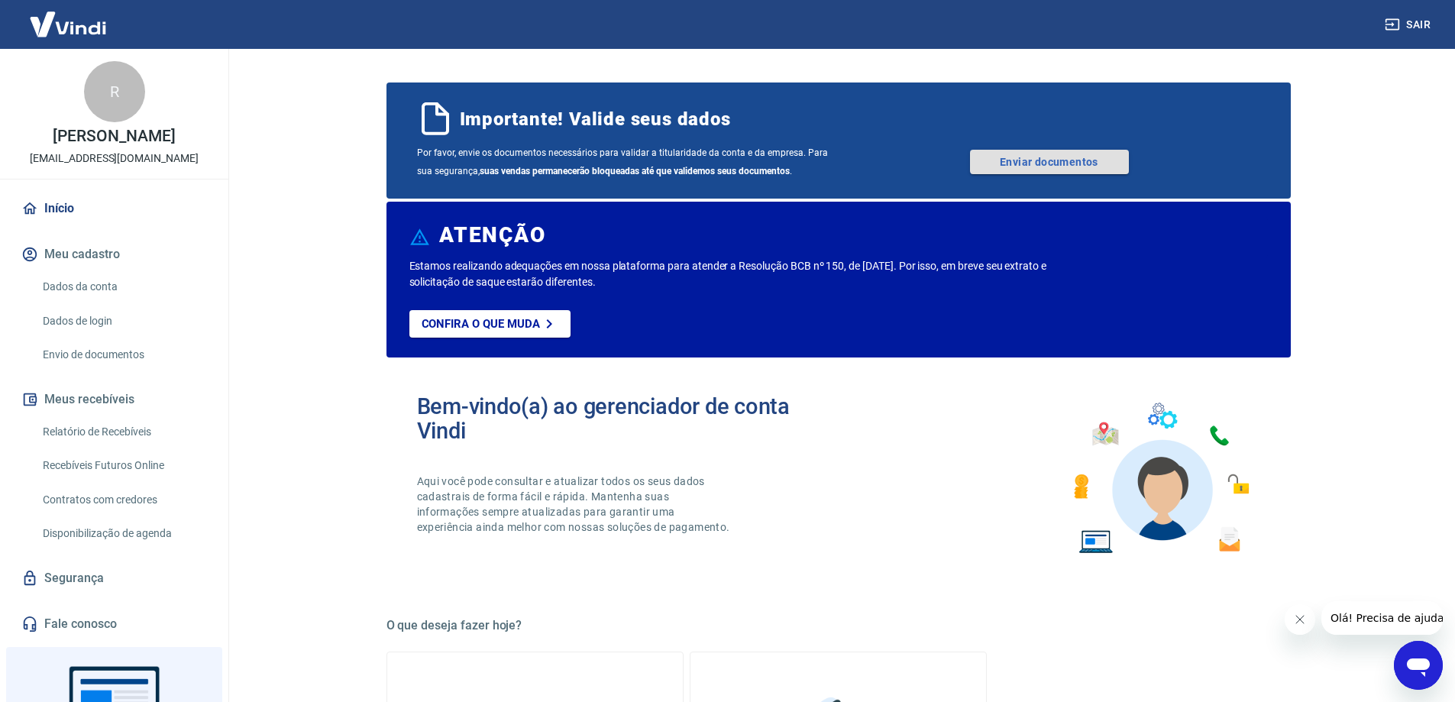
click at [1045, 163] on link "Enviar documentos" at bounding box center [1049, 162] width 159 height 24
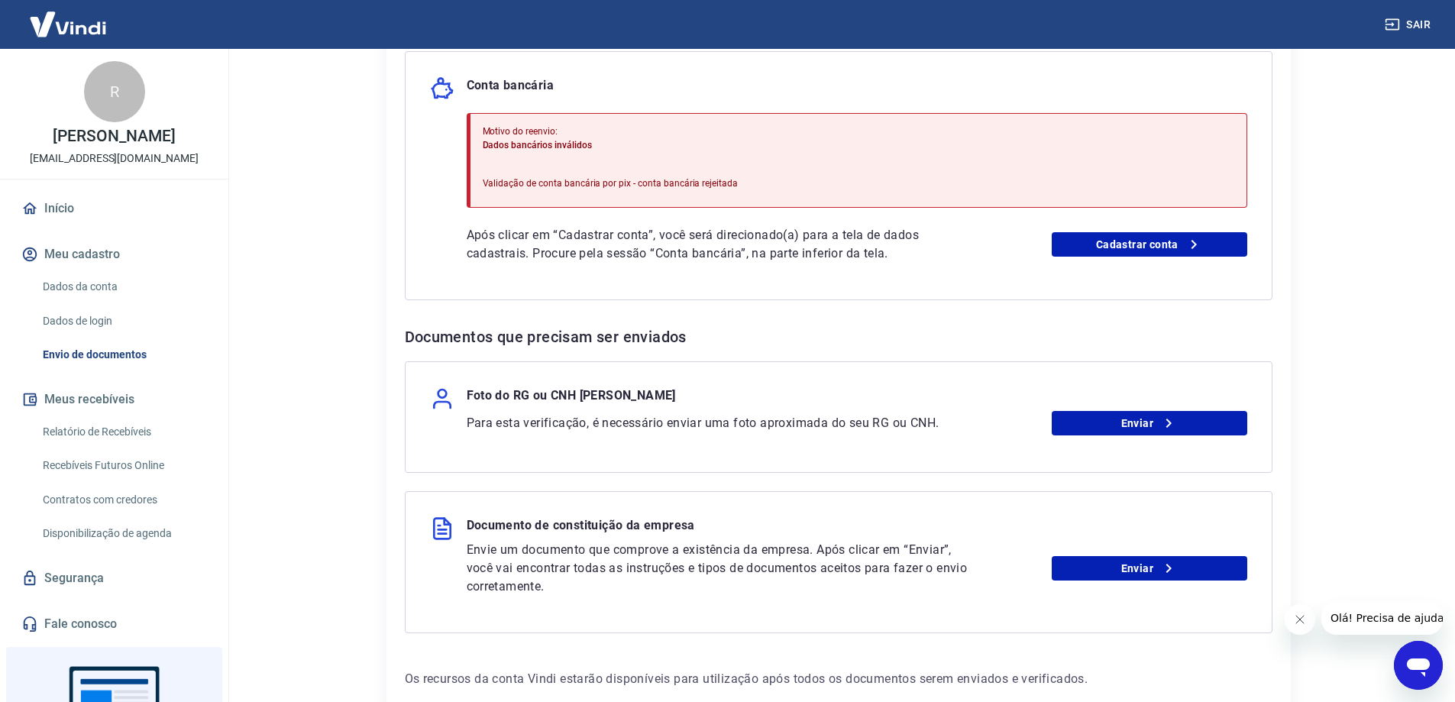
scroll to position [215, 0]
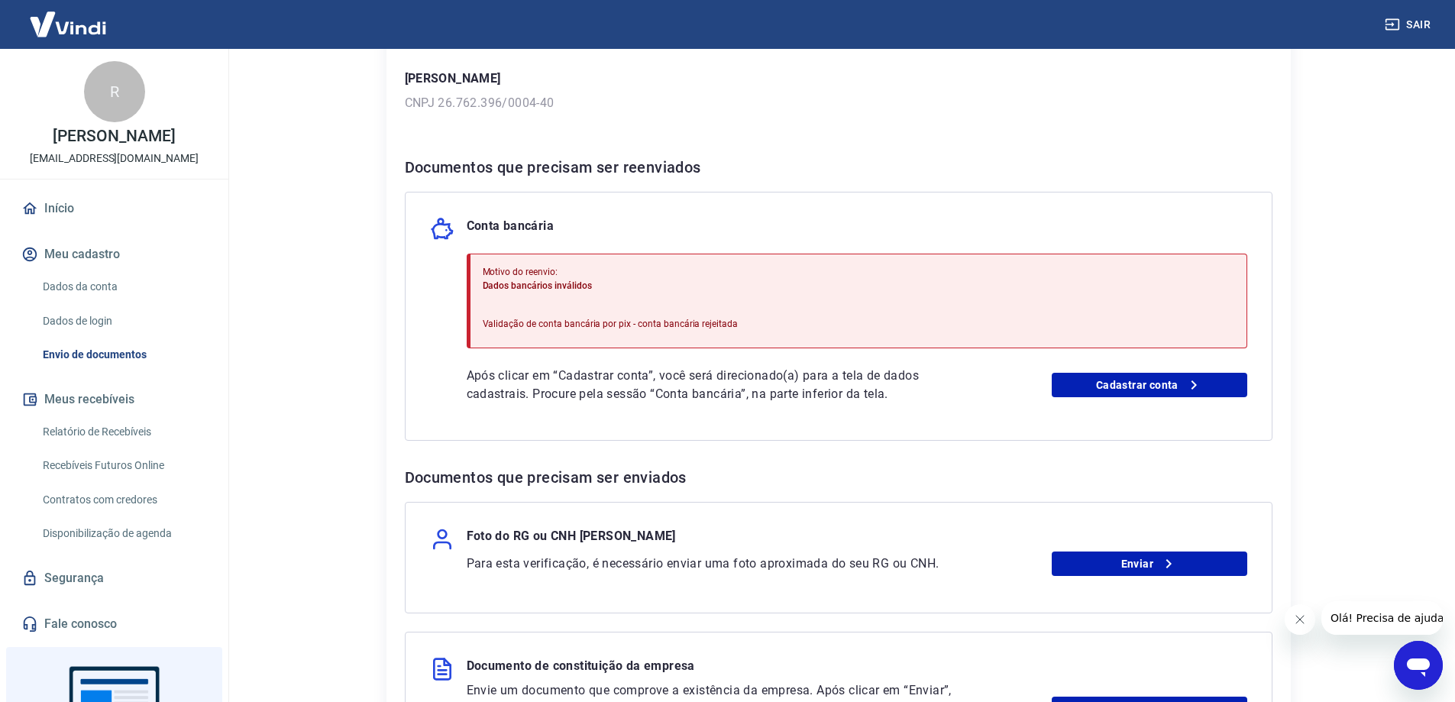
click at [818, 303] on div "Motivo do reenvio: Dados bancários inválidos Validação de conta bancária por pi…" at bounding box center [857, 300] width 780 height 95
click at [615, 315] on div "Motivo do reenvio: Dados bancários inválidos Validação de conta bancária por pi…" at bounding box center [611, 301] width 256 height 84
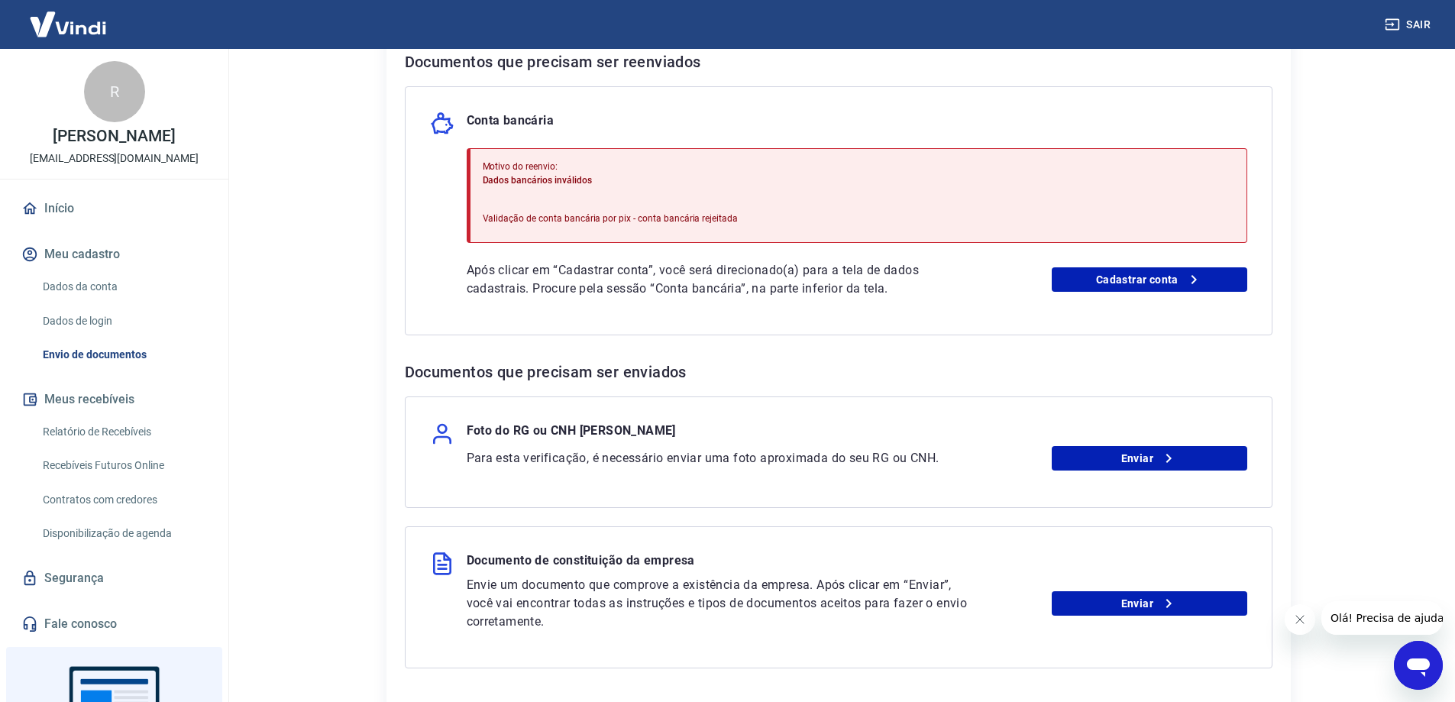
scroll to position [306, 0]
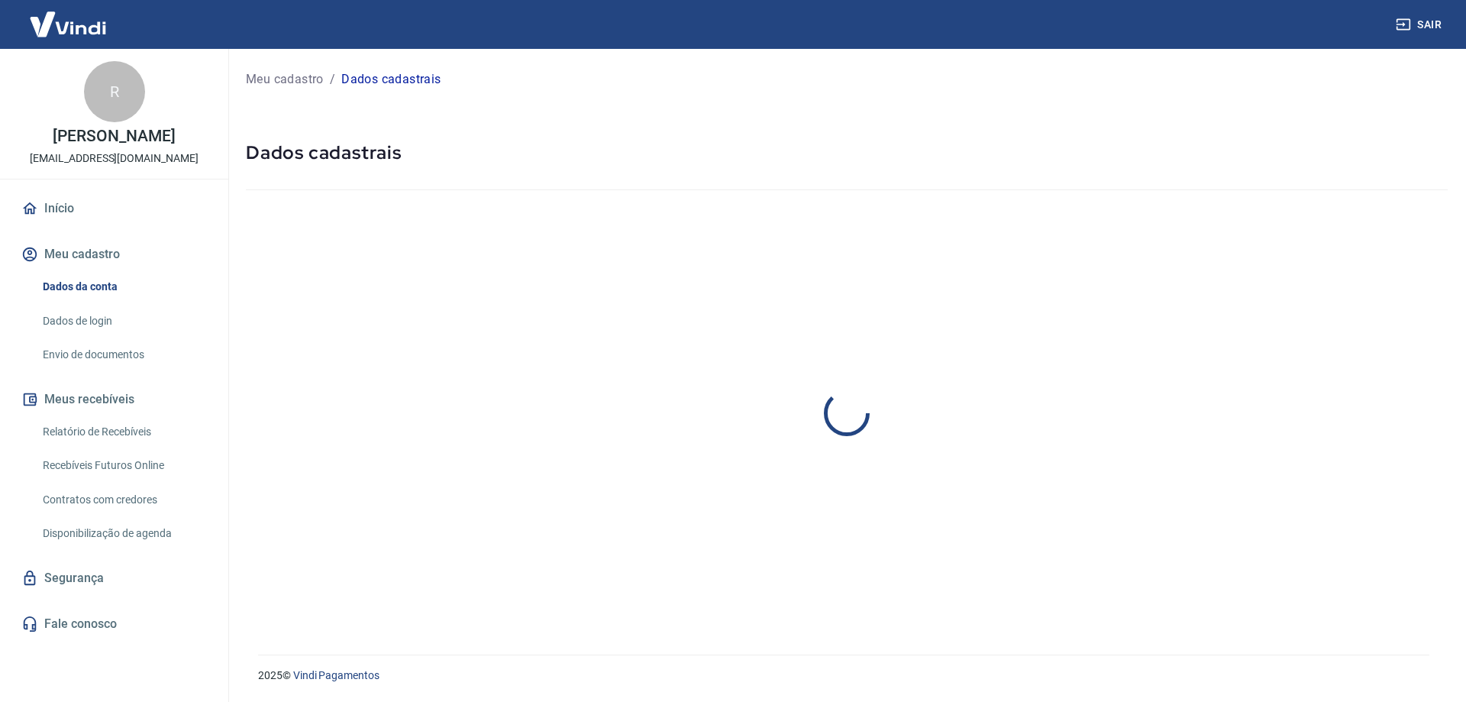
select select "BA"
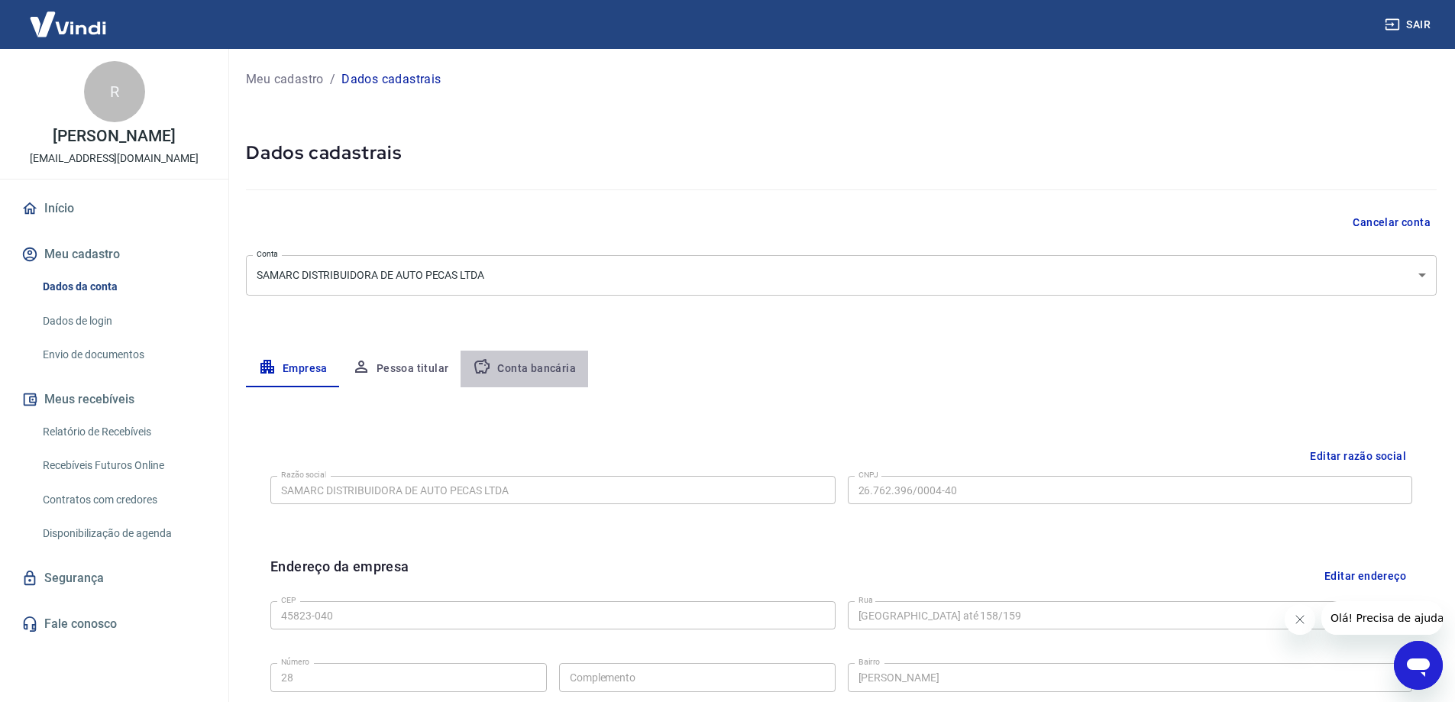
click at [531, 379] on button "Conta bancária" at bounding box center [524, 368] width 128 height 37
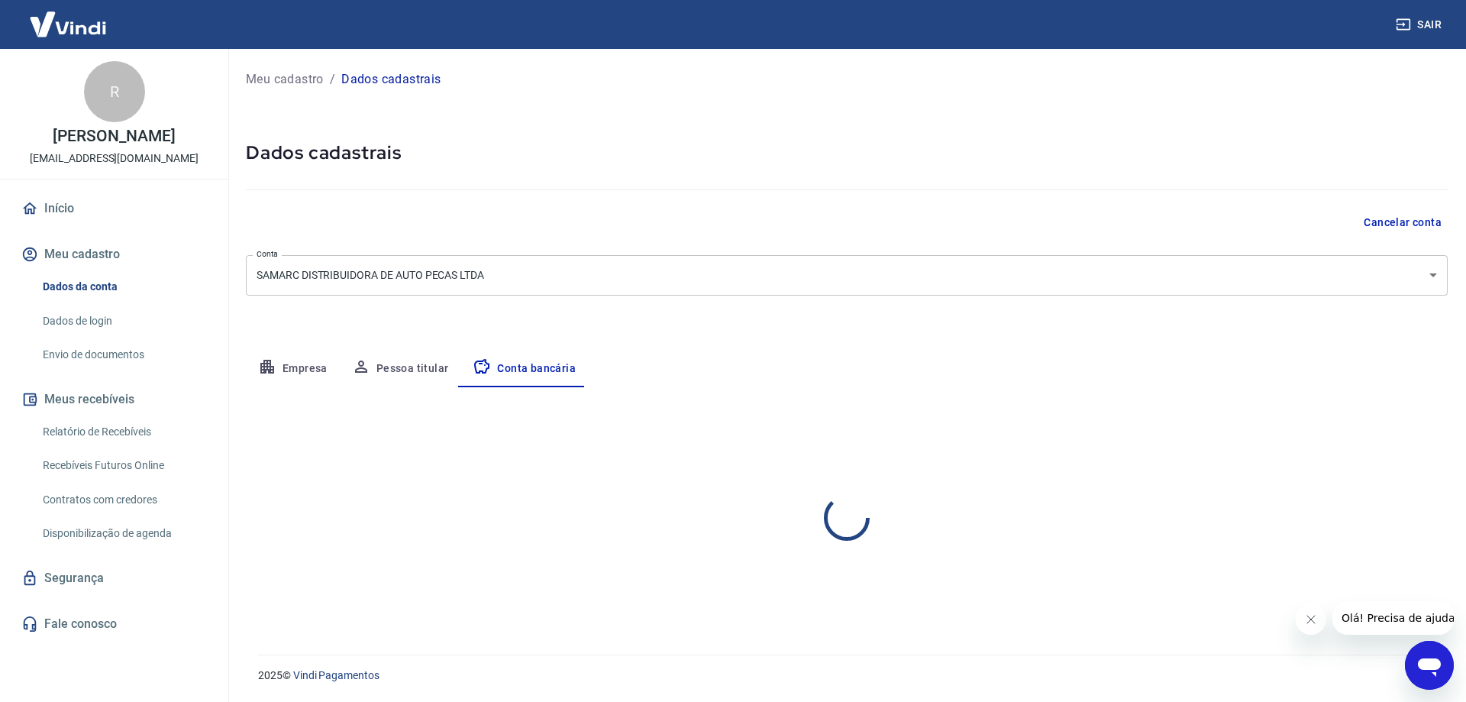
select select "1"
click at [1342, 431] on button "Editar conta bancária" at bounding box center [1384, 432] width 128 height 29
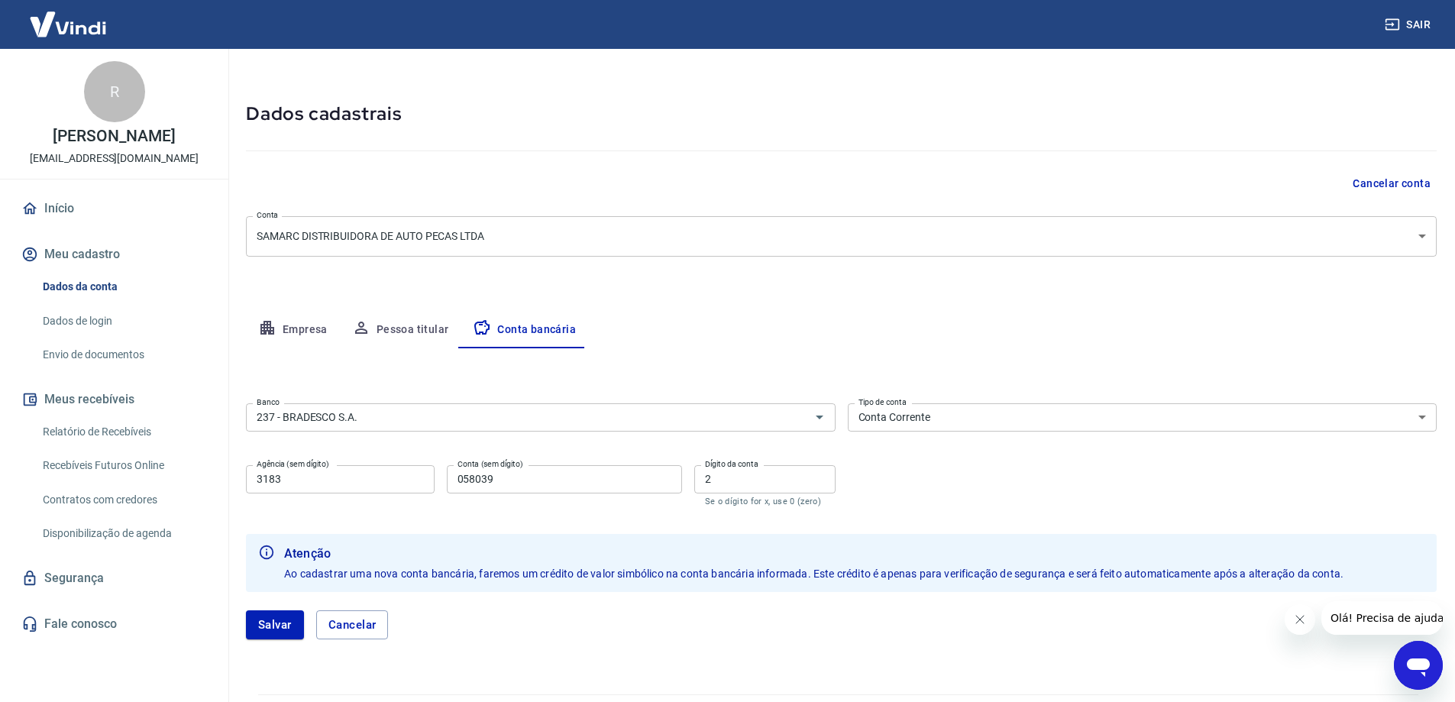
scroll to position [76, 0]
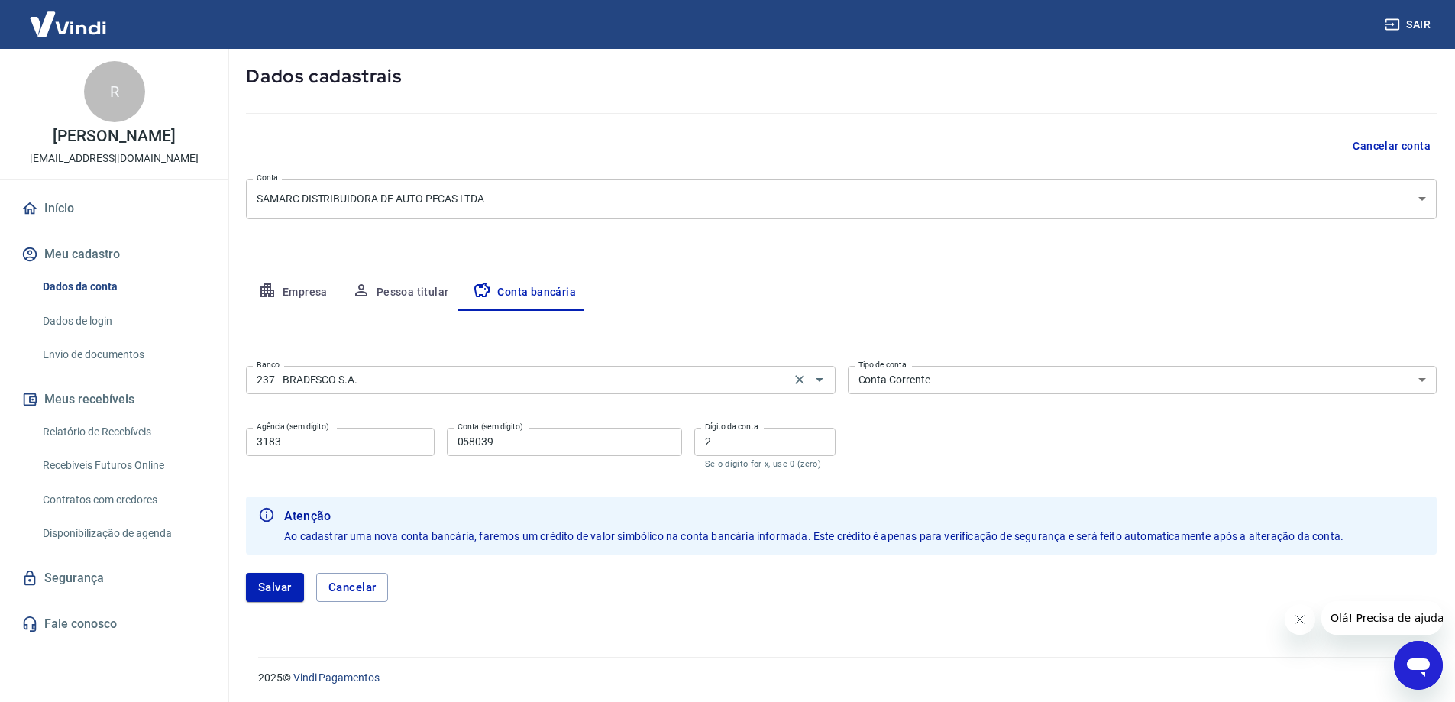
click at [418, 389] on div "237 - BRADESCO S.A. Banco" at bounding box center [540, 380] width 589 height 28
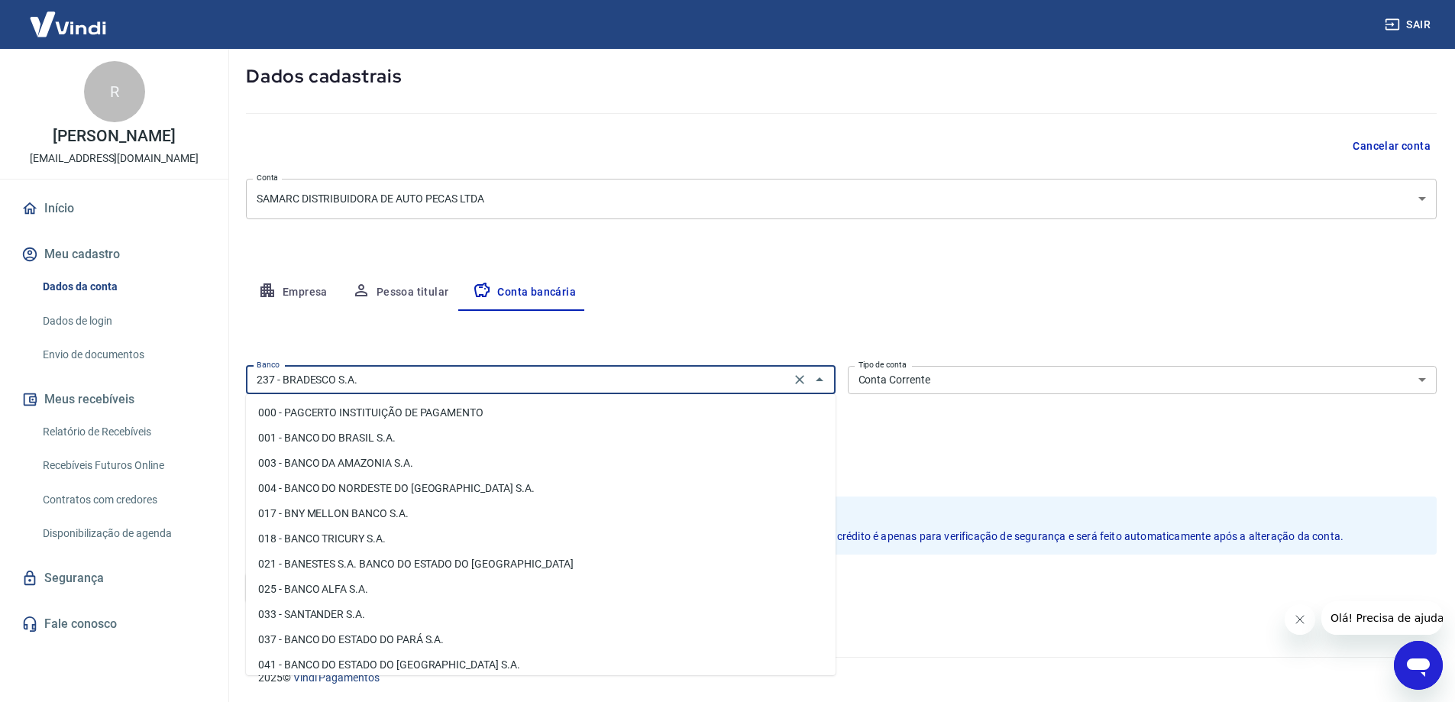
scroll to position [925, 0]
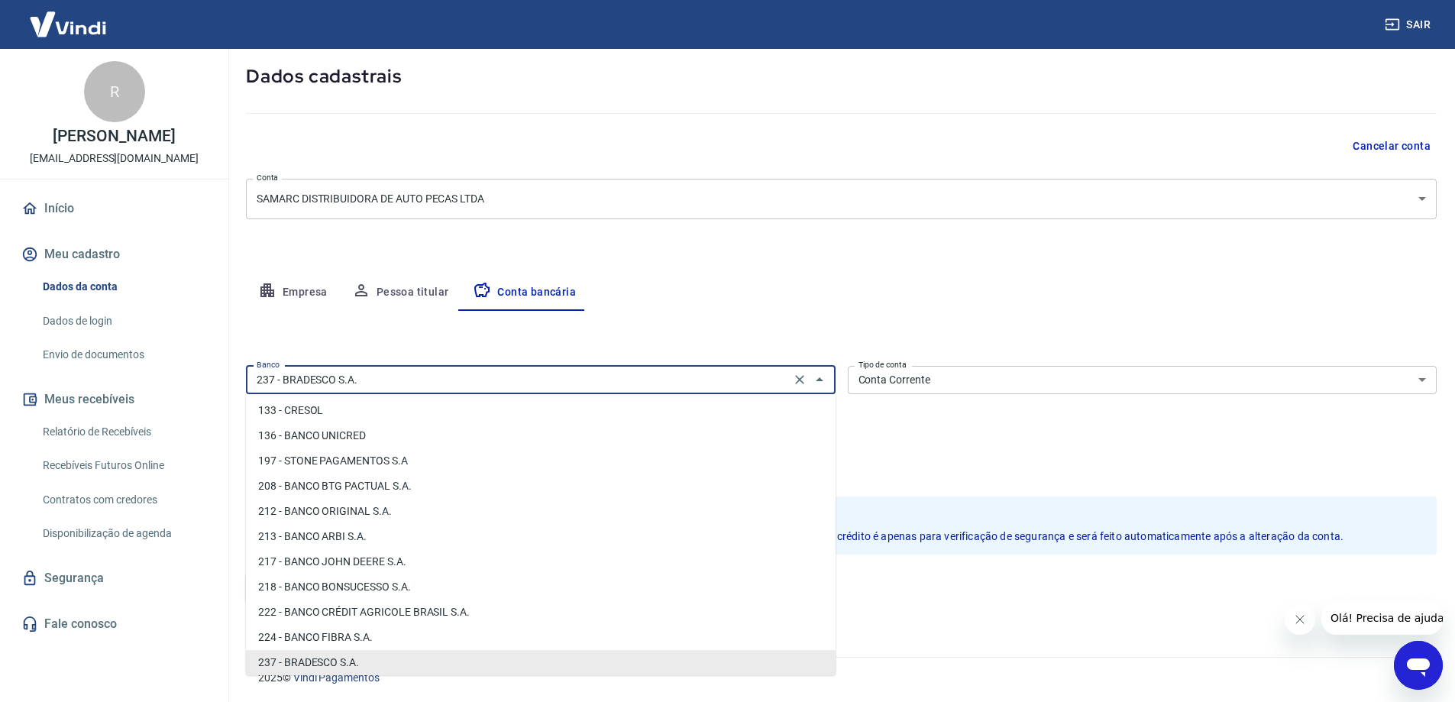
click at [418, 389] on div "237 - BRADESCO S.A. Banco" at bounding box center [540, 380] width 589 height 28
click at [438, 341] on div "Editar conta bancária Banco 237 - BRADESCO S.A. Banco Tipo de conta Conta Corre…" at bounding box center [841, 465] width 1190 height 309
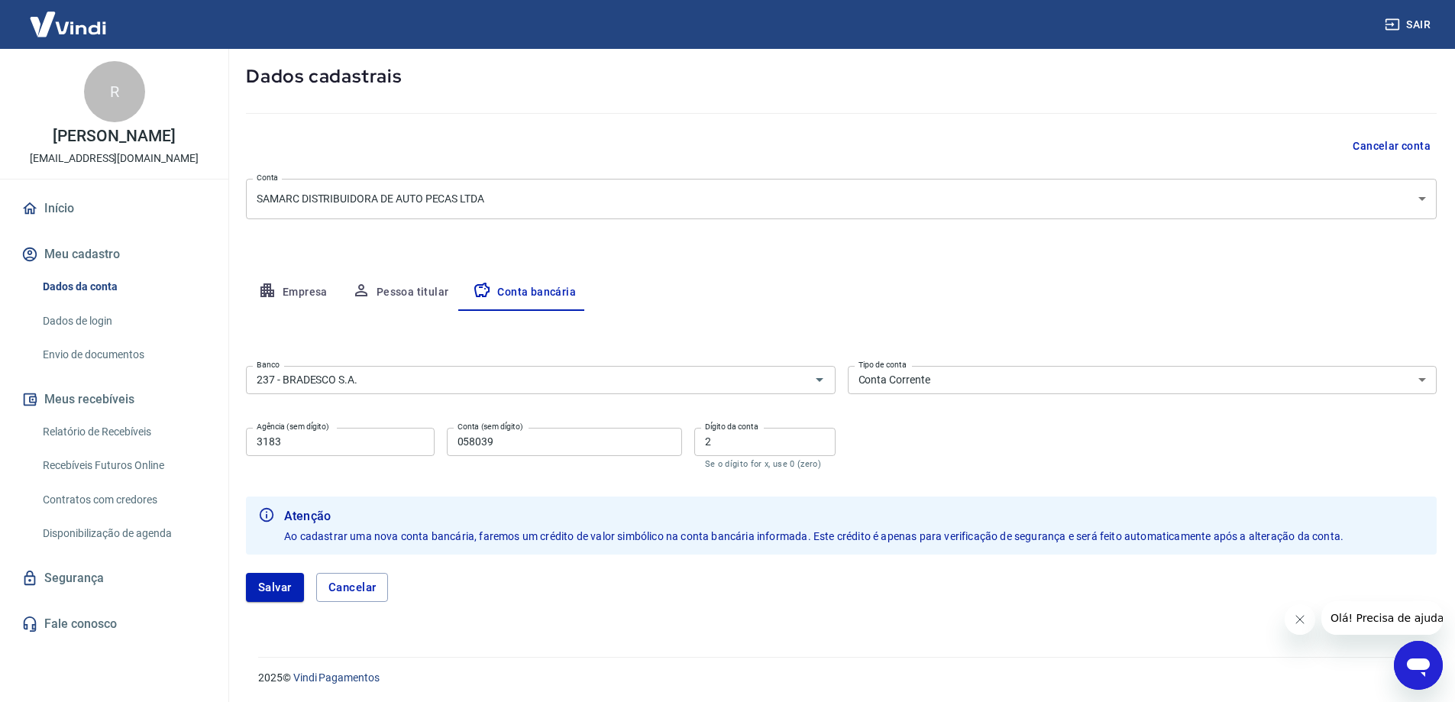
click at [399, 282] on button "Pessoa titular" at bounding box center [400, 292] width 121 height 37
